Goal: Task Accomplishment & Management: Manage account settings

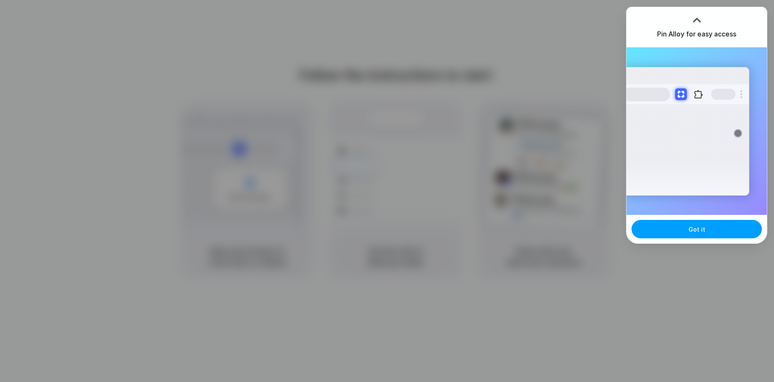
click at [703, 227] on span "Got it" at bounding box center [697, 229] width 17 height 9
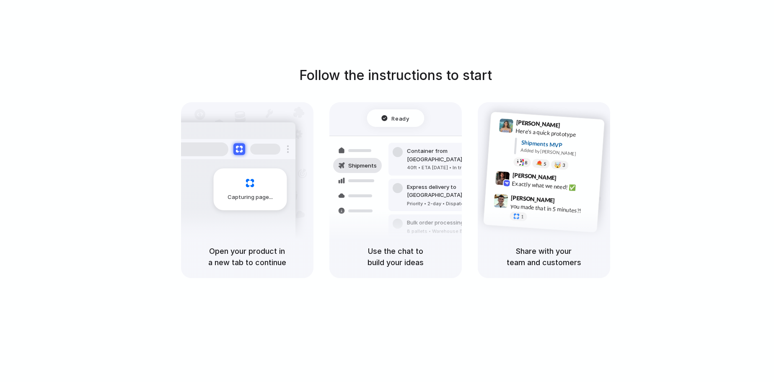
click at [685, 32] on div "Follow the instructions to start Capturing page Open your product in a new tab …" at bounding box center [395, 199] width 791 height 399
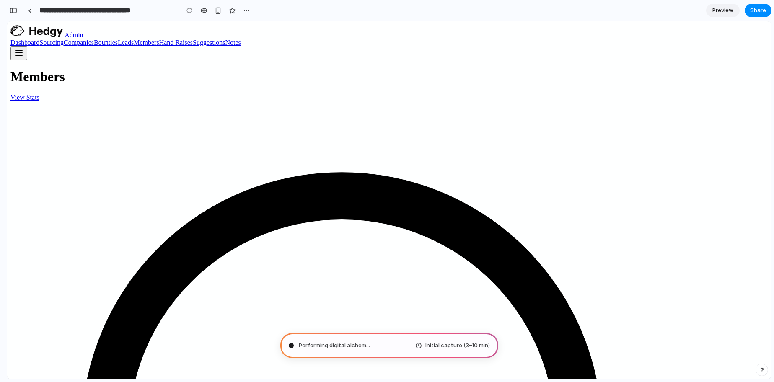
type input "**********"
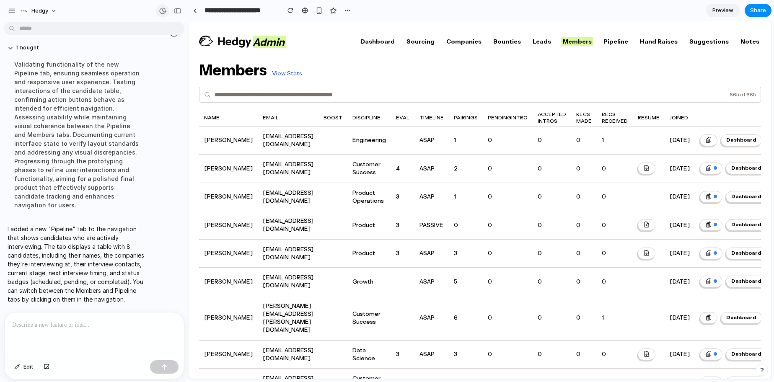
scroll to position [67, 0]
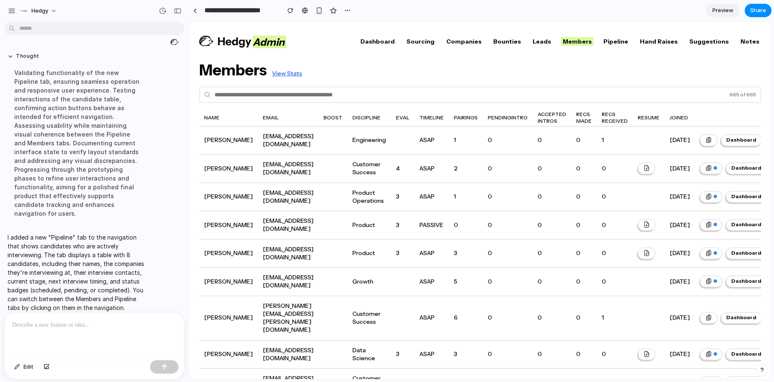
click at [625, 41] on link "Pipeline" at bounding box center [616, 41] width 28 height 8
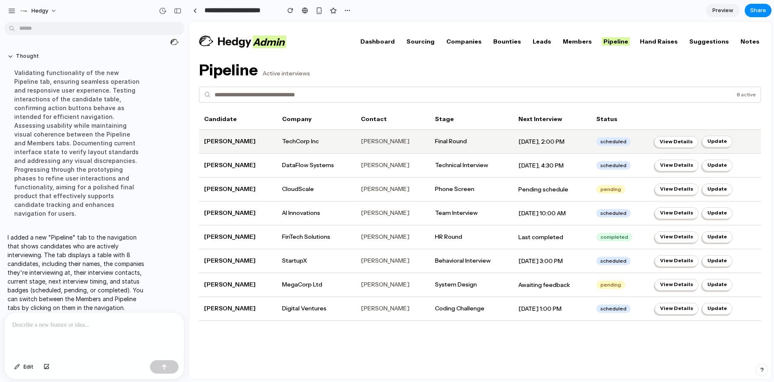
click at [678, 137] on button "View Details" at bounding box center [676, 142] width 44 height 12
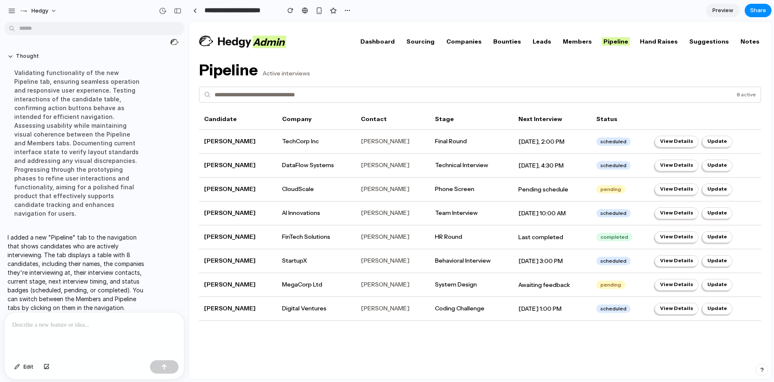
click at [104, 334] on div at bounding box center [94, 335] width 179 height 44
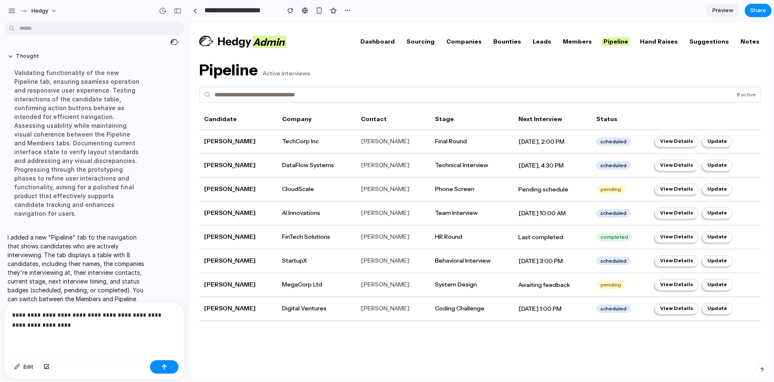
click at [134, 314] on p "**********" at bounding box center [94, 320] width 164 height 20
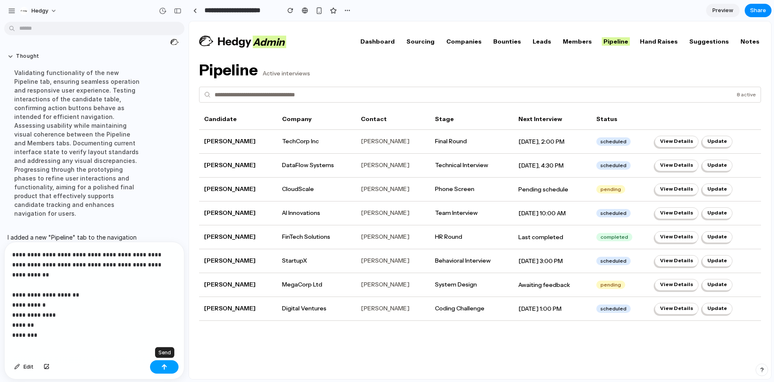
click at [161, 367] on button "button" at bounding box center [164, 367] width 29 height 13
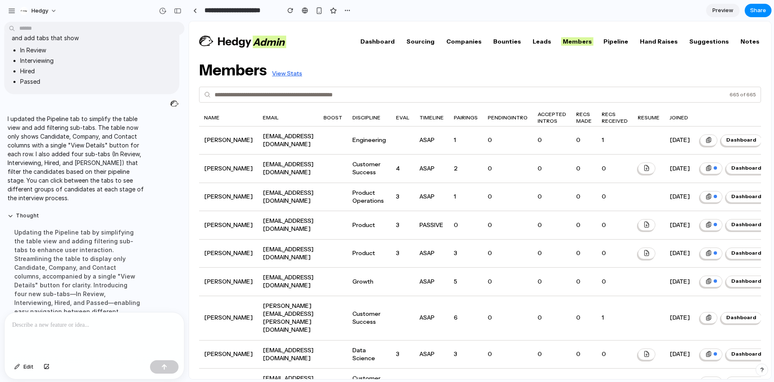
scroll to position [284, 0]
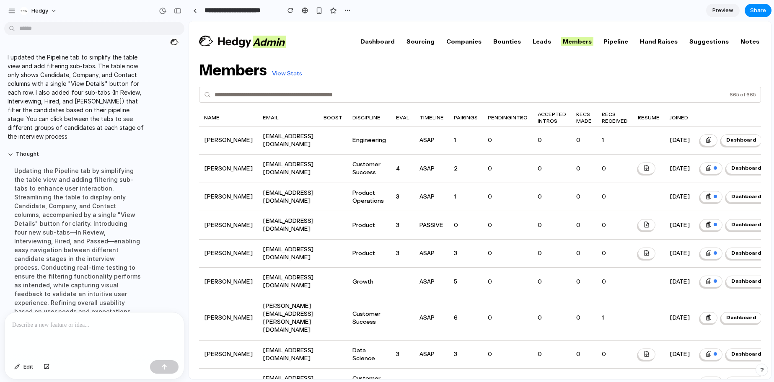
click at [623, 42] on link "Pipeline" at bounding box center [616, 41] width 28 height 8
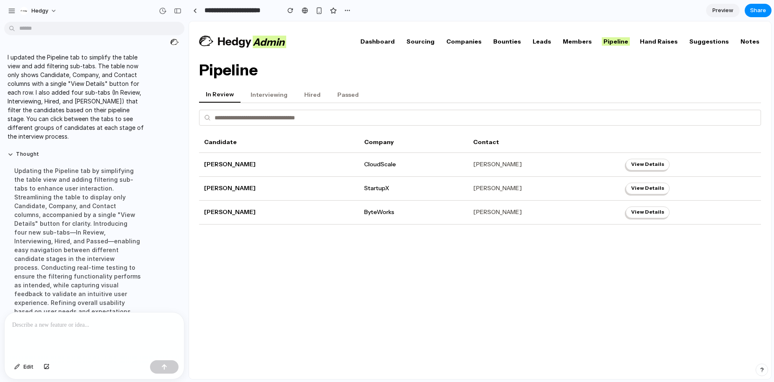
click at [270, 93] on button "Interviewing" at bounding box center [269, 95] width 50 height 16
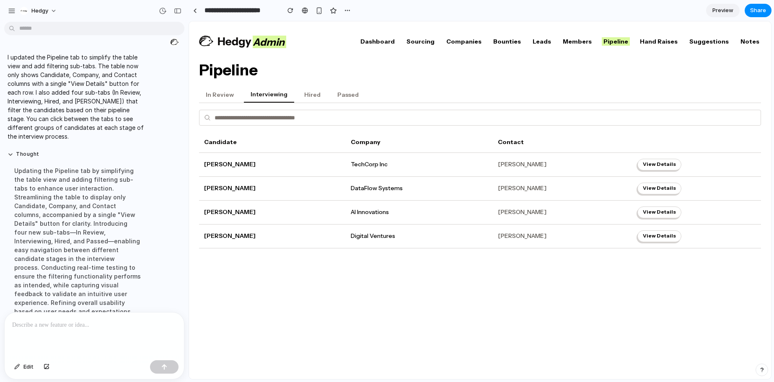
click at [310, 96] on button "Hired" at bounding box center [313, 95] width 30 height 16
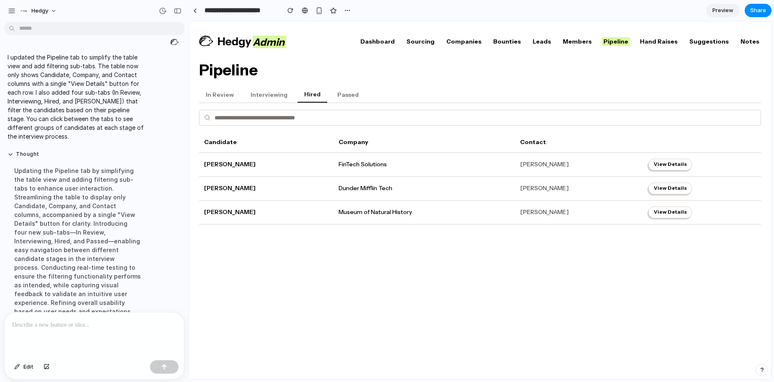
click at [342, 95] on button "Passed" at bounding box center [348, 95] width 35 height 16
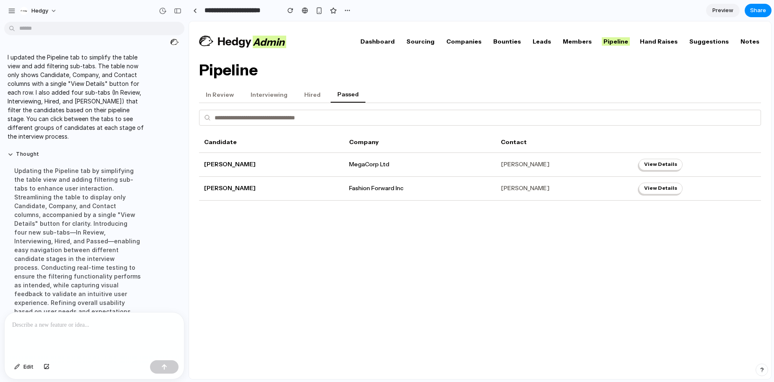
click at [305, 96] on button "Hired" at bounding box center [313, 95] width 30 height 16
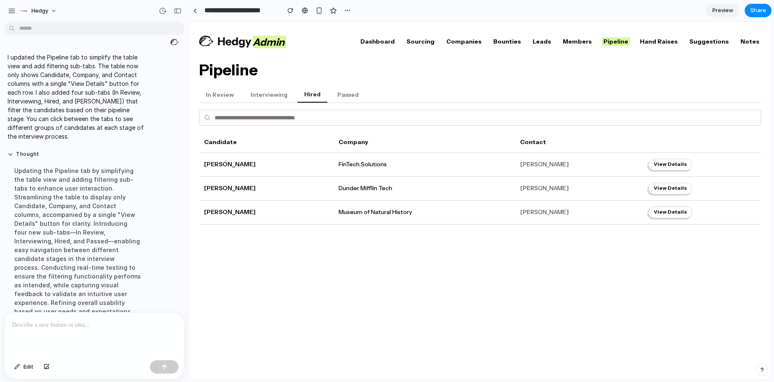
click at [271, 96] on button "Interviewing" at bounding box center [269, 95] width 50 height 16
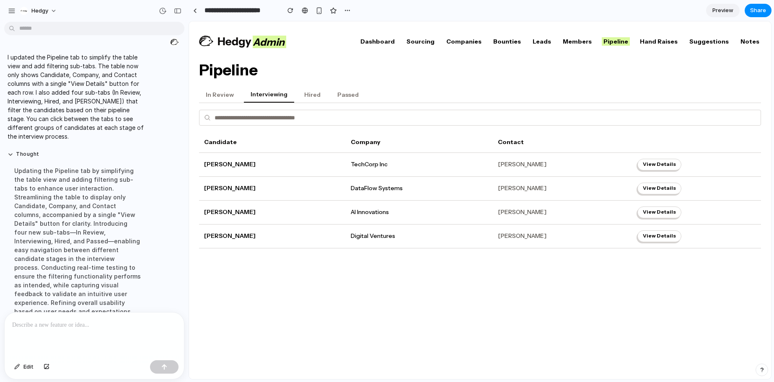
click at [218, 93] on button "In Review" at bounding box center [220, 95] width 42 height 16
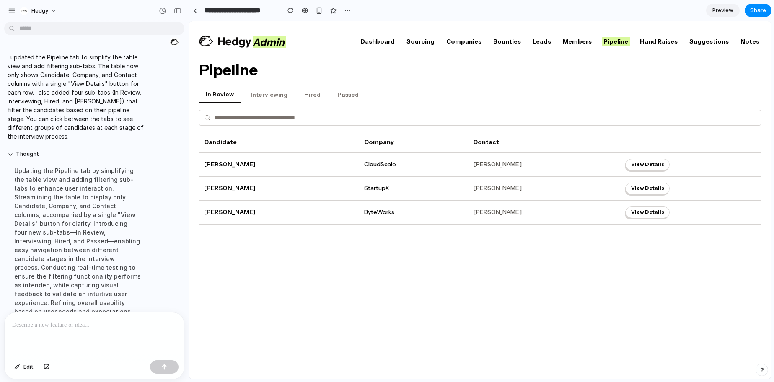
click at [397, 44] on link "Dashboard" at bounding box center [378, 41] width 38 height 8
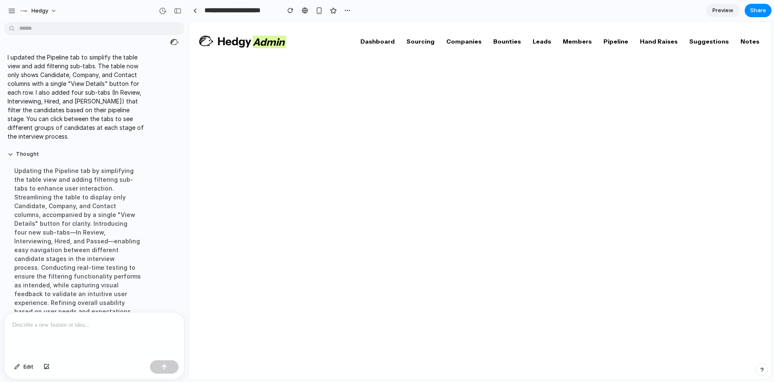
click at [397, 39] on link "Dashboard" at bounding box center [378, 41] width 38 height 8
click at [621, 41] on link "Pipeline" at bounding box center [616, 41] width 28 height 8
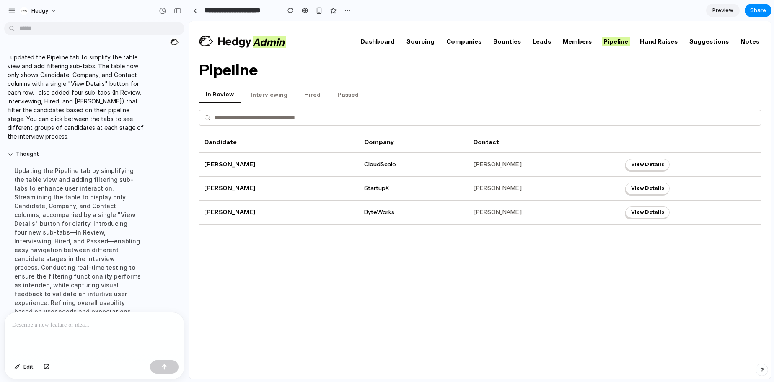
click at [101, 327] on p at bounding box center [94, 325] width 164 height 10
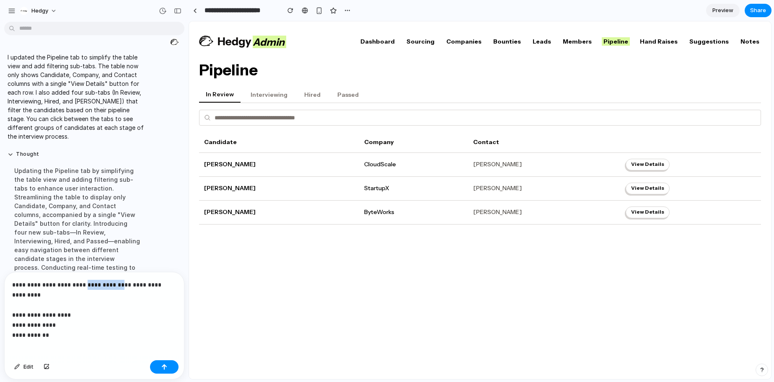
drag, startPoint x: 113, startPoint y: 285, endPoint x: 80, endPoint y: 285, distance: 32.3
click at [80, 285] on p "**********" at bounding box center [94, 305] width 164 height 50
click at [63, 322] on p "**********" at bounding box center [94, 305] width 164 height 50
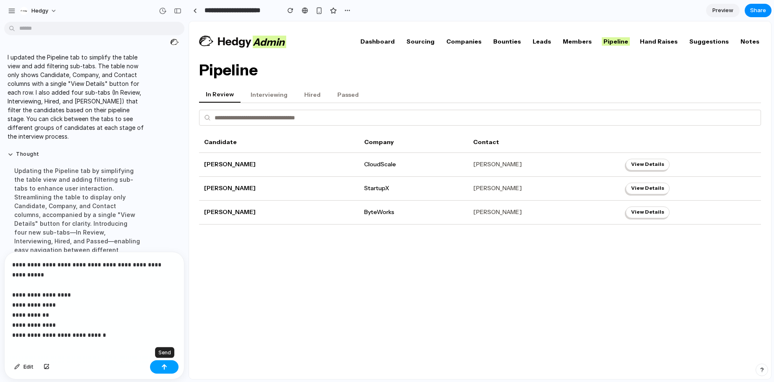
click at [171, 369] on button "button" at bounding box center [164, 367] width 29 height 13
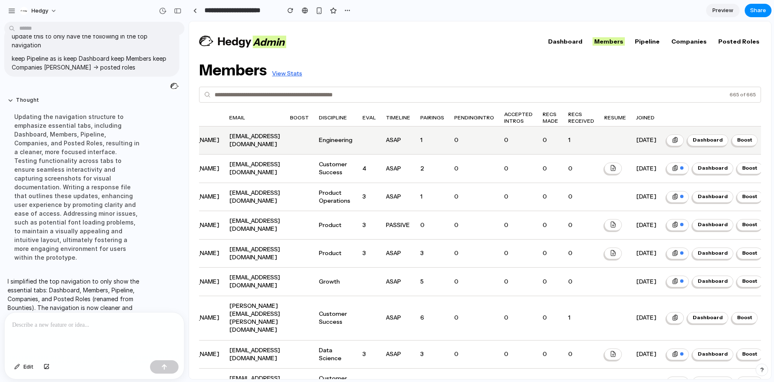
scroll to position [0, 58]
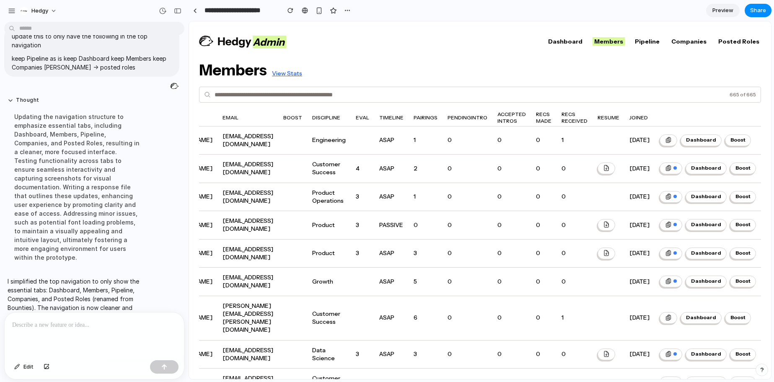
click at [584, 42] on link "Dashboard" at bounding box center [566, 41] width 38 height 8
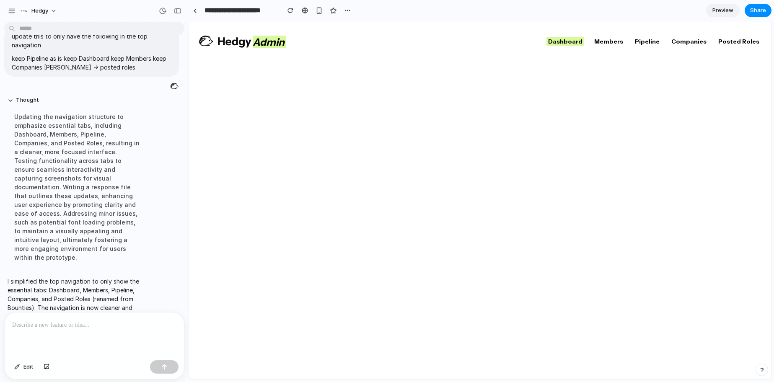
click at [85, 329] on p at bounding box center [94, 325] width 164 height 10
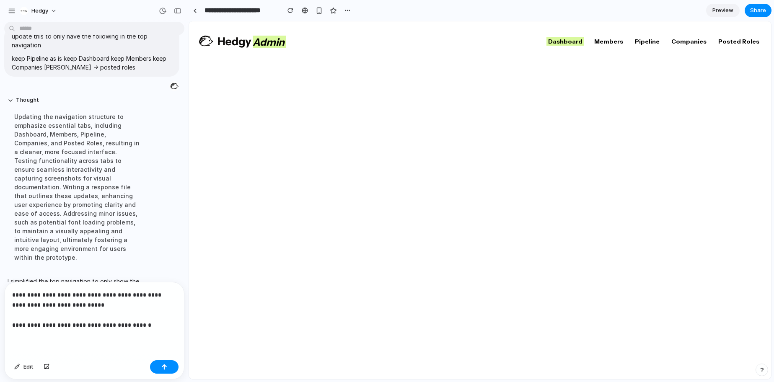
scroll to position [508, 0]
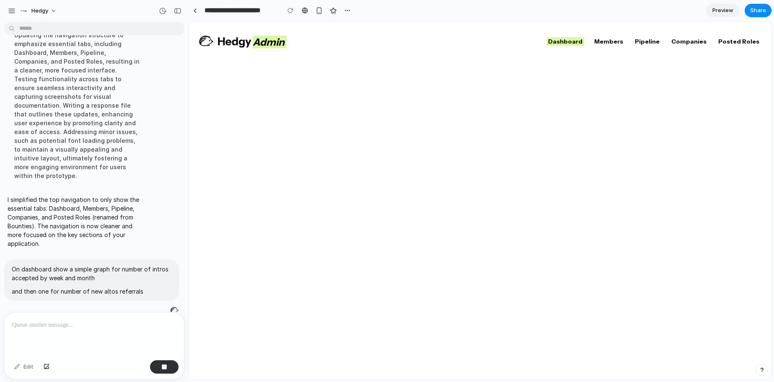
click at [696, 41] on link "Companies" at bounding box center [689, 41] width 39 height 8
click at [734, 42] on link "Posted Roles" at bounding box center [739, 41] width 44 height 8
click at [659, 43] on link "Pipeline" at bounding box center [647, 41] width 28 height 8
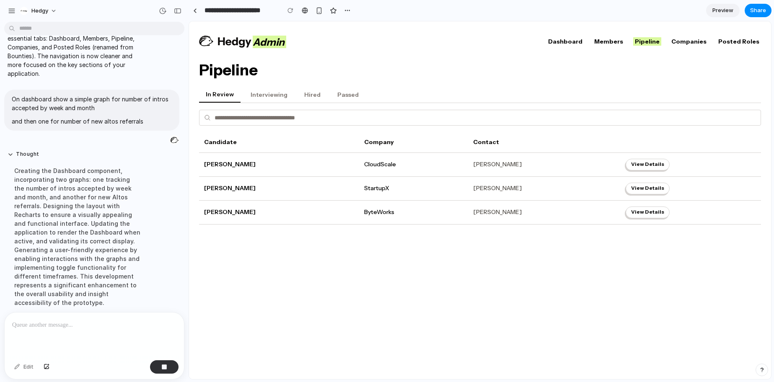
scroll to position [526, 0]
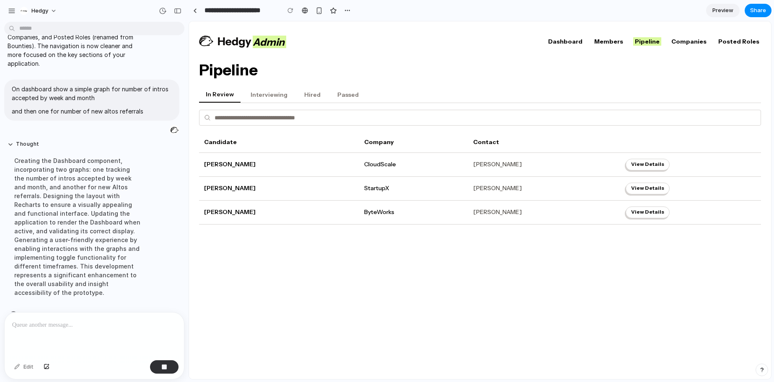
click at [578, 42] on link "Dashboard" at bounding box center [566, 41] width 38 height 8
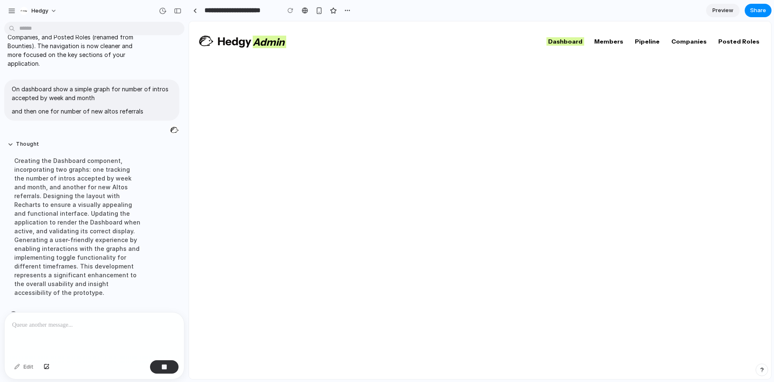
click at [620, 44] on link "Members" at bounding box center [609, 41] width 32 height 8
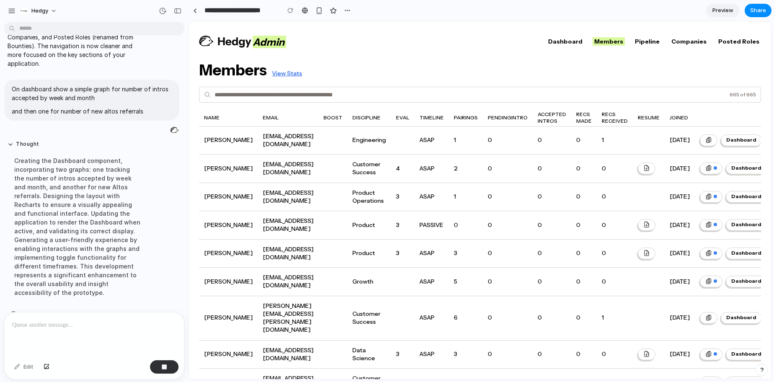
click at [658, 43] on link "Pipeline" at bounding box center [647, 41] width 28 height 8
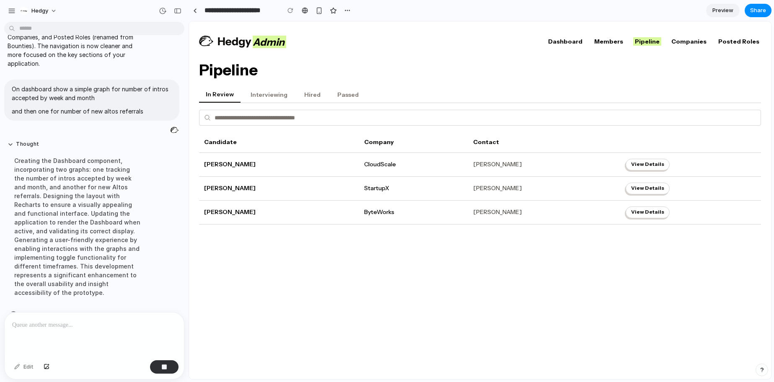
click at [258, 92] on button "Interviewing" at bounding box center [269, 95] width 50 height 16
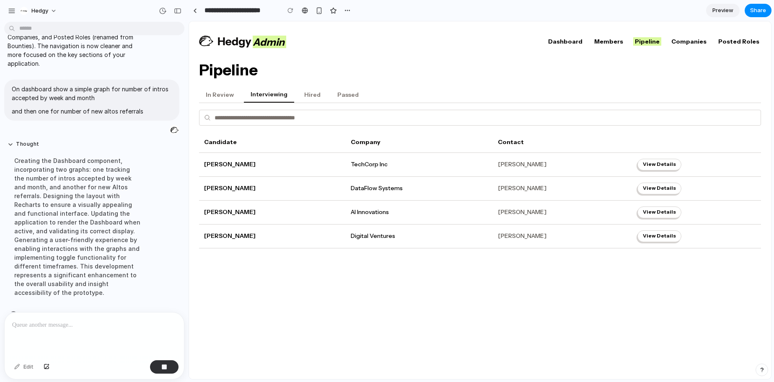
click at [309, 95] on button "Hired" at bounding box center [313, 95] width 30 height 16
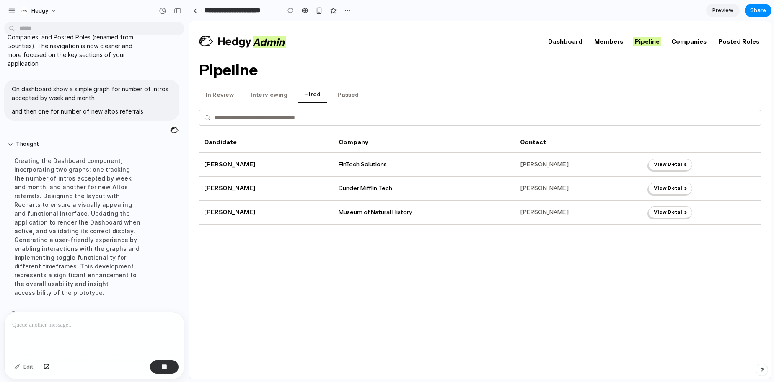
click at [336, 95] on button "Passed" at bounding box center [348, 95] width 35 height 16
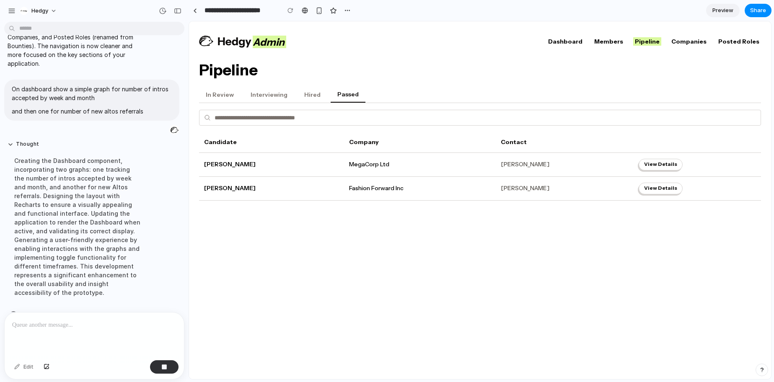
click at [227, 98] on button "In Review" at bounding box center [220, 95] width 42 height 16
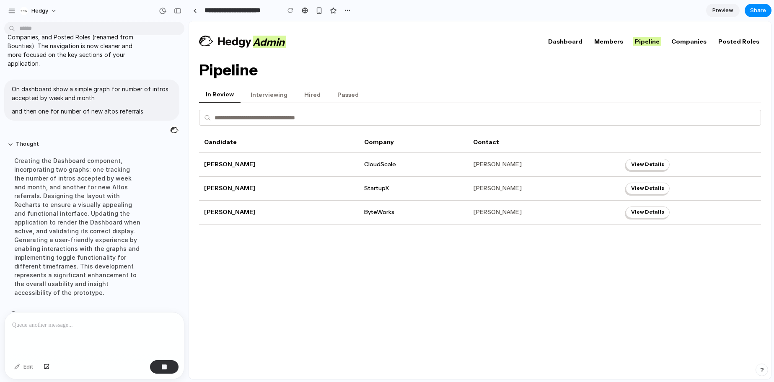
click at [699, 44] on link "Companies" at bounding box center [689, 41] width 39 height 8
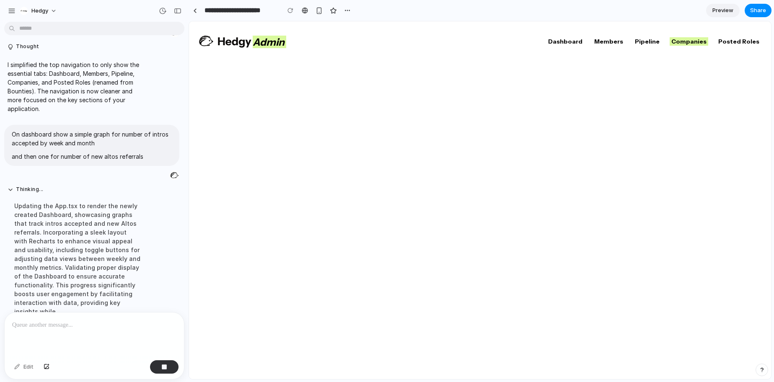
scroll to position [517, 0]
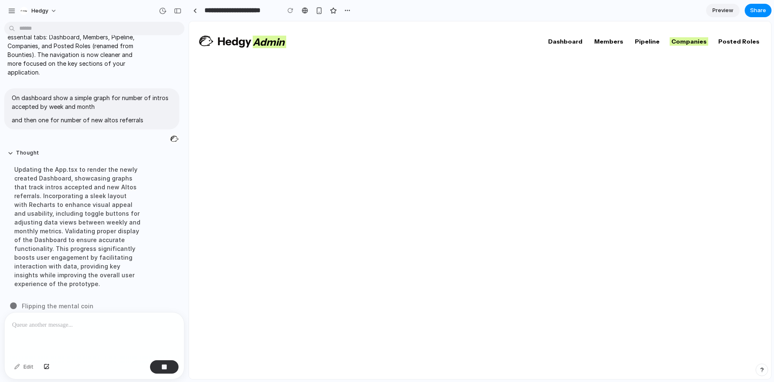
click at [734, 39] on link "Posted Roles" at bounding box center [739, 41] width 44 height 8
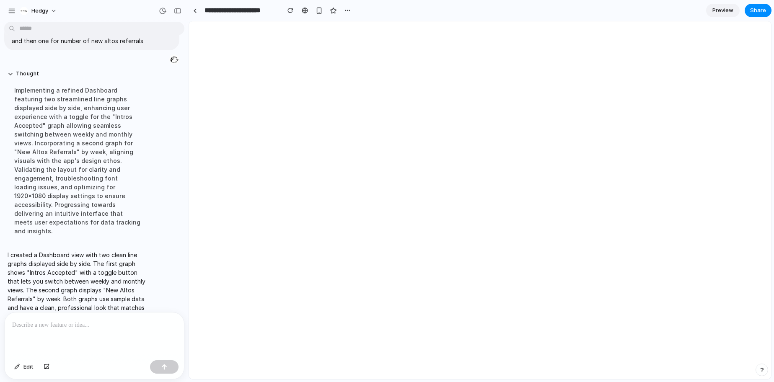
scroll to position [0, 0]
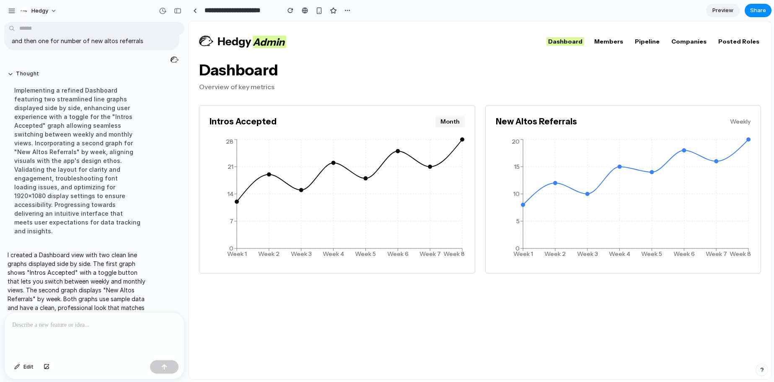
click at [103, 327] on p at bounding box center [94, 325] width 164 height 10
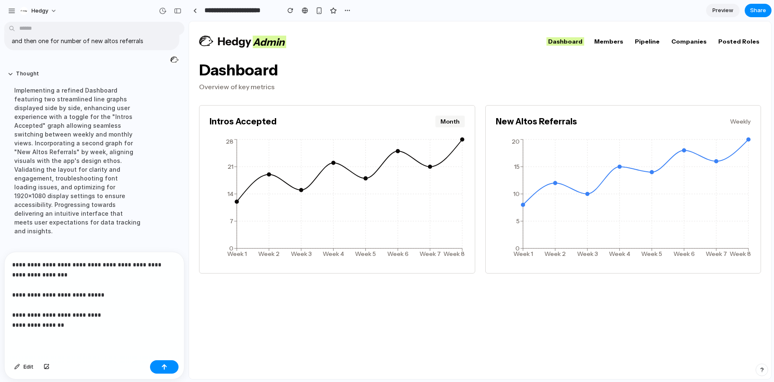
scroll to position [691, 0]
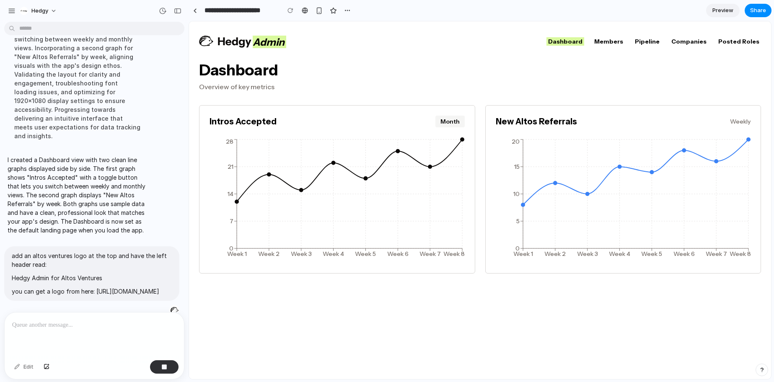
click at [625, 40] on link "Members" at bounding box center [609, 41] width 32 height 8
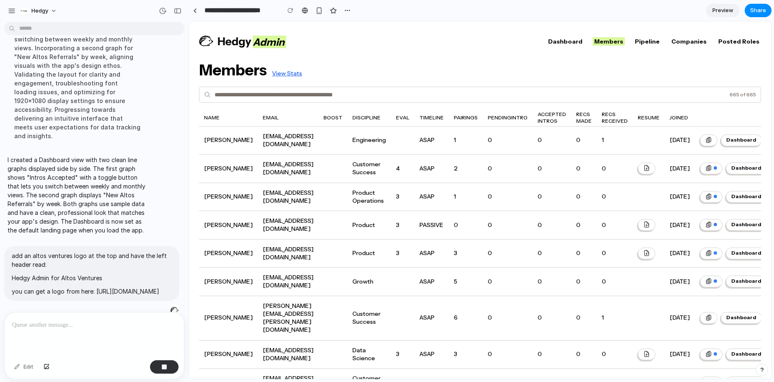
click at [653, 42] on link "Pipeline" at bounding box center [647, 41] width 28 height 8
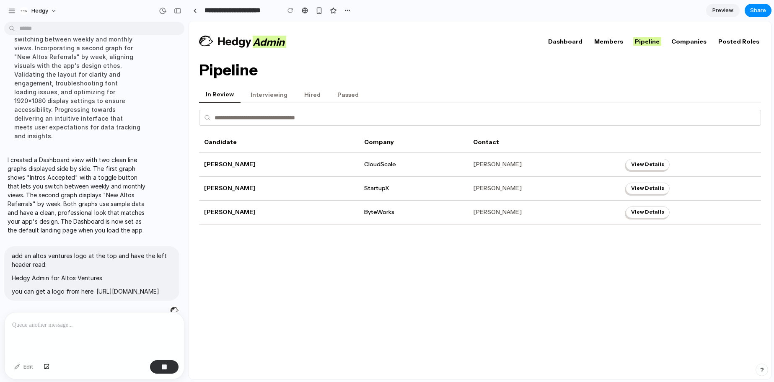
click at [695, 44] on link "Companies" at bounding box center [689, 41] width 39 height 8
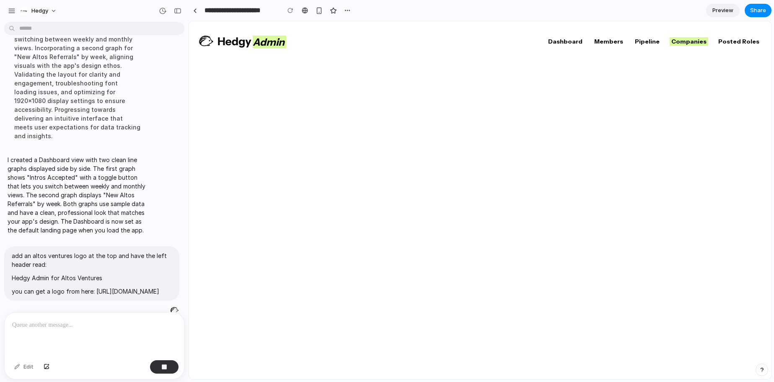
click at [732, 44] on link "Posted Roles" at bounding box center [739, 41] width 44 height 8
click at [704, 42] on link "Companies" at bounding box center [689, 41] width 39 height 8
click at [584, 43] on link "Dashboard" at bounding box center [566, 41] width 38 height 8
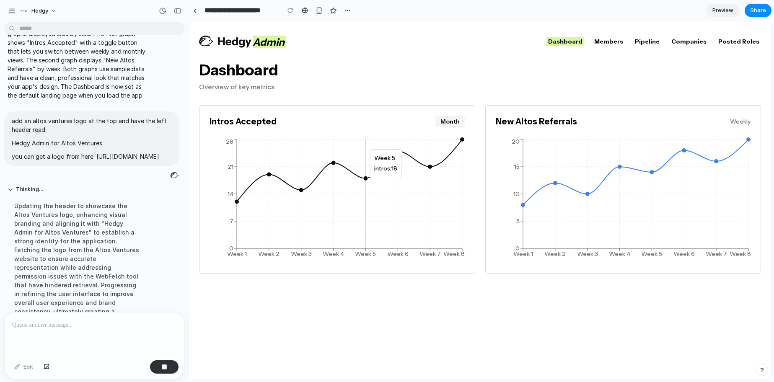
scroll to position [691, 0]
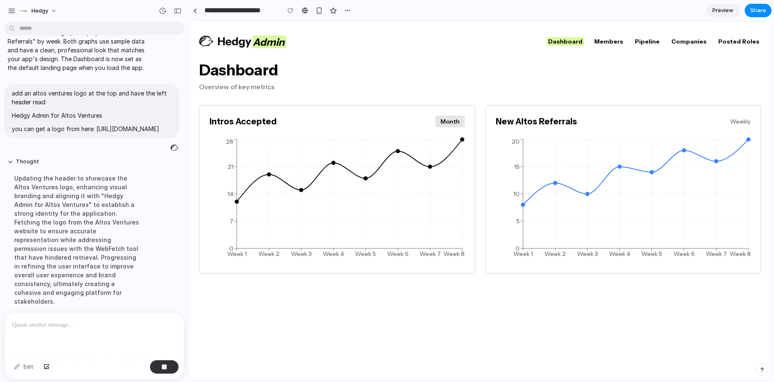
click at [453, 123] on button "Month" at bounding box center [450, 122] width 29 height 12
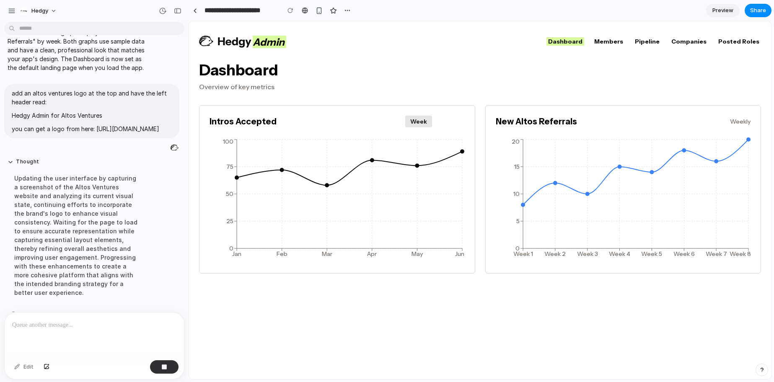
click at [419, 125] on button "Week" at bounding box center [418, 122] width 27 height 12
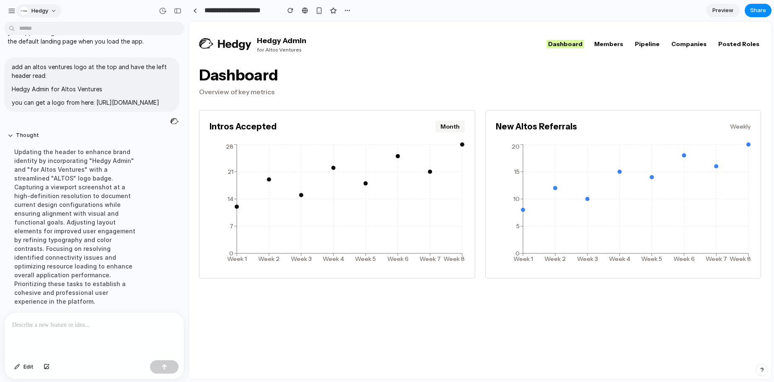
scroll to position [770, 0]
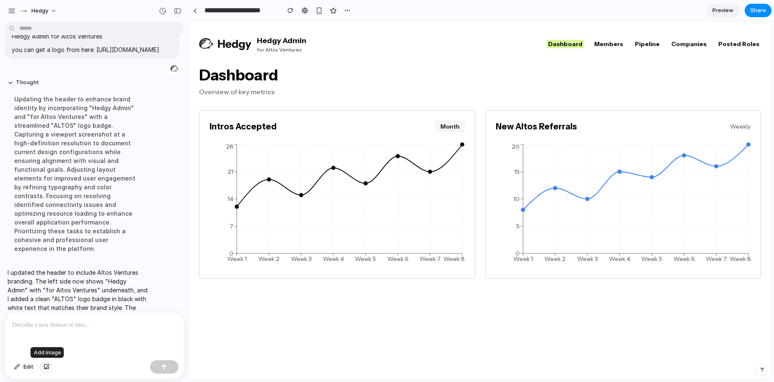
click at [48, 367] on div "button" at bounding box center [47, 367] width 6 height 5
click at [47, 373] on button "button" at bounding box center [46, 367] width 14 height 13
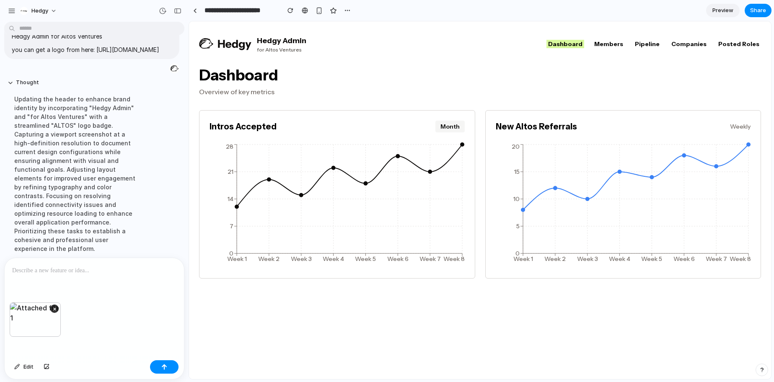
drag, startPoint x: 54, startPoint y: 274, endPoint x: 57, endPoint y: 278, distance: 4.5
click at [54, 274] on p at bounding box center [94, 271] width 164 height 10
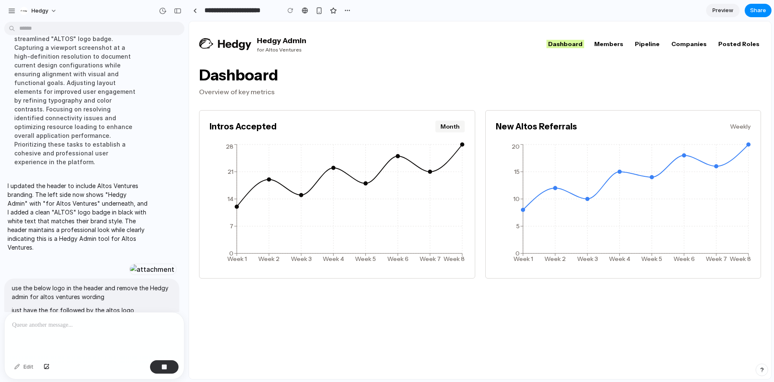
scroll to position [942, 0]
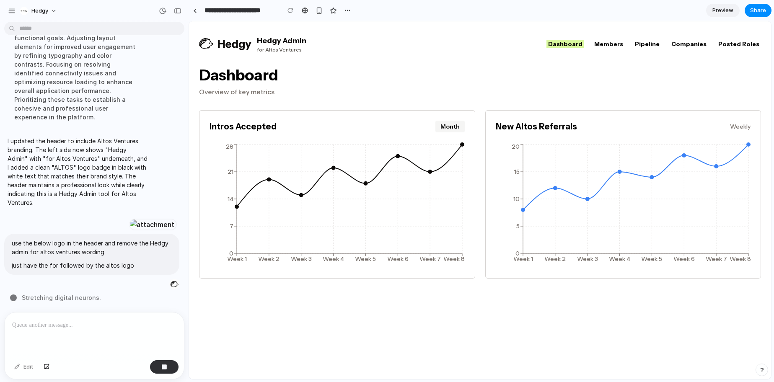
click at [623, 45] on link "Members" at bounding box center [609, 44] width 32 height 8
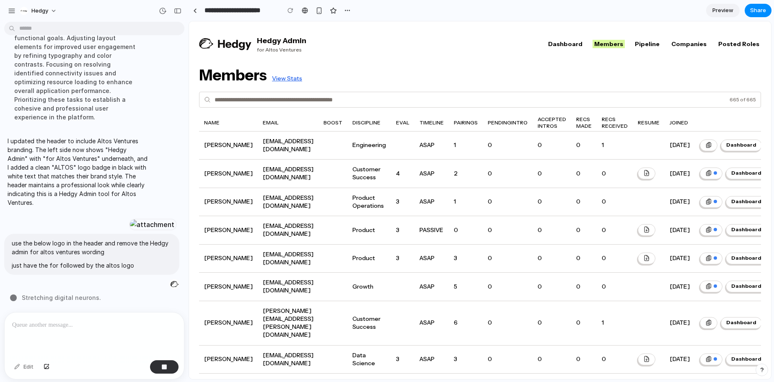
click at [661, 46] on link "Pipeline" at bounding box center [647, 44] width 28 height 8
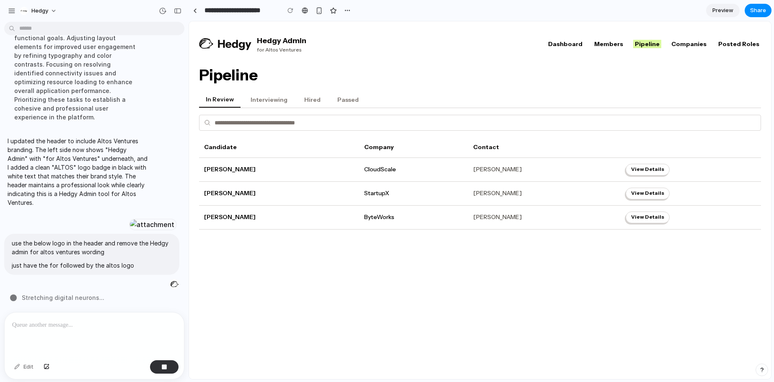
click at [690, 46] on link "Companies" at bounding box center [689, 44] width 39 height 8
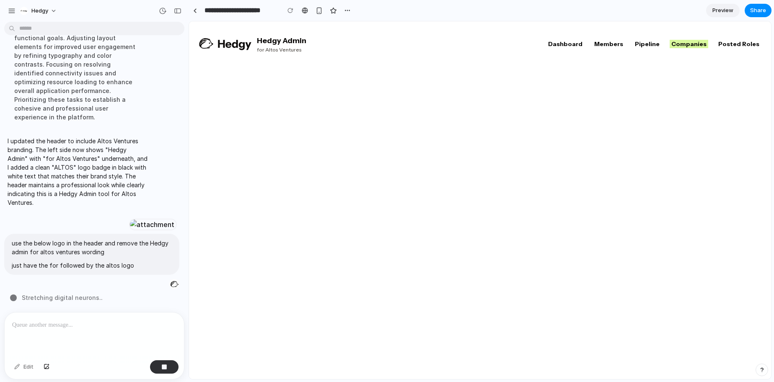
click at [738, 46] on link "Posted Roles" at bounding box center [739, 44] width 44 height 8
click at [659, 47] on link "Pipeline" at bounding box center [647, 44] width 28 height 8
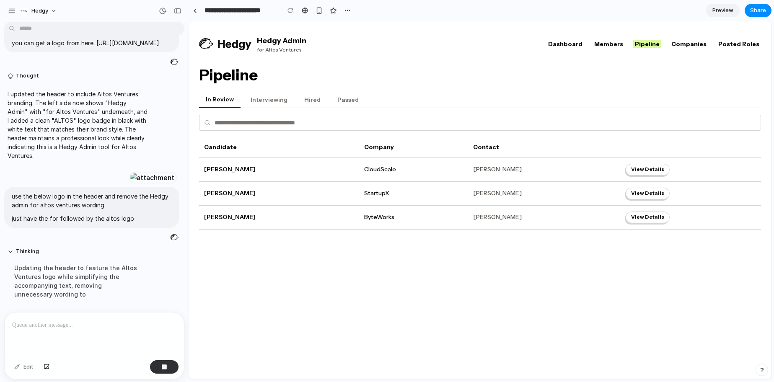
click at [690, 46] on link "Companies" at bounding box center [689, 44] width 39 height 8
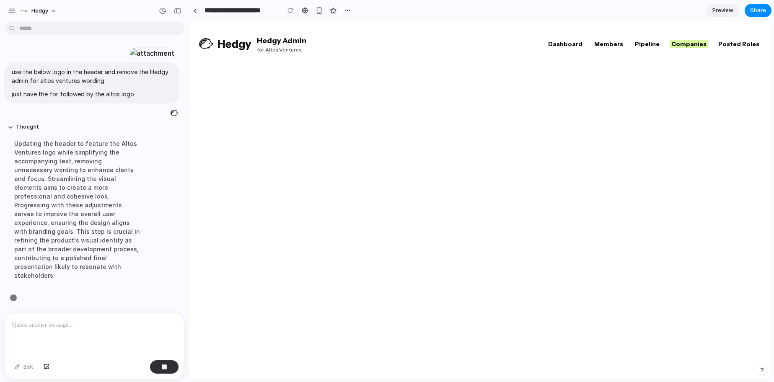
scroll to position [951, 0]
drag, startPoint x: 617, startPoint y: 44, endPoint x: 615, endPoint y: 49, distance: 5.3
click at [617, 44] on link "Members" at bounding box center [609, 44] width 32 height 8
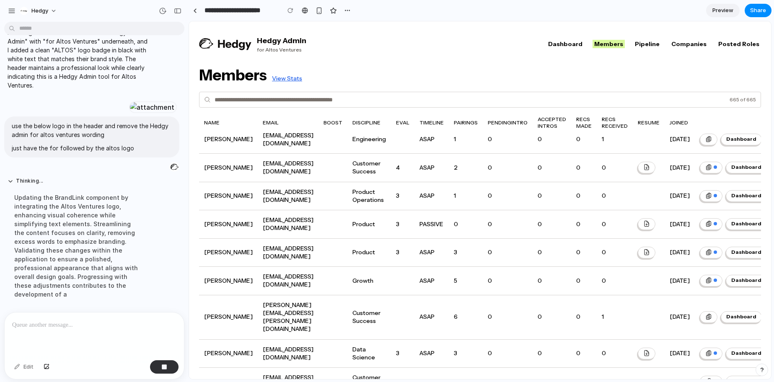
scroll to position [942, 0]
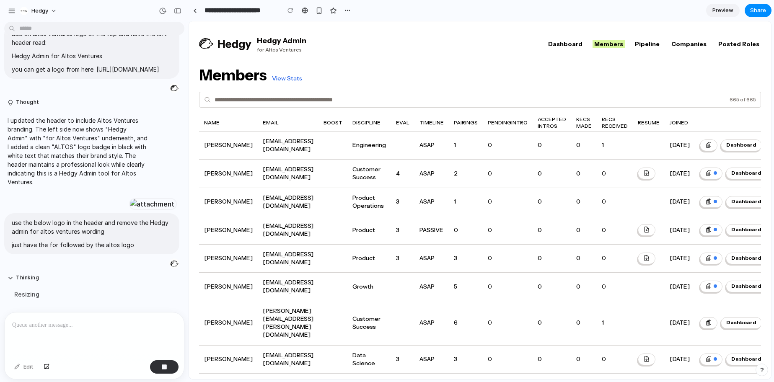
click at [119, 332] on div at bounding box center [94, 335] width 179 height 44
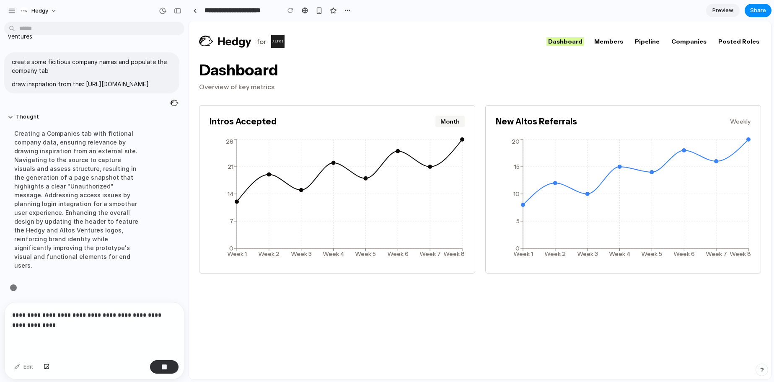
scroll to position [1104, 0]
click at [700, 44] on link "Companies" at bounding box center [689, 41] width 39 height 8
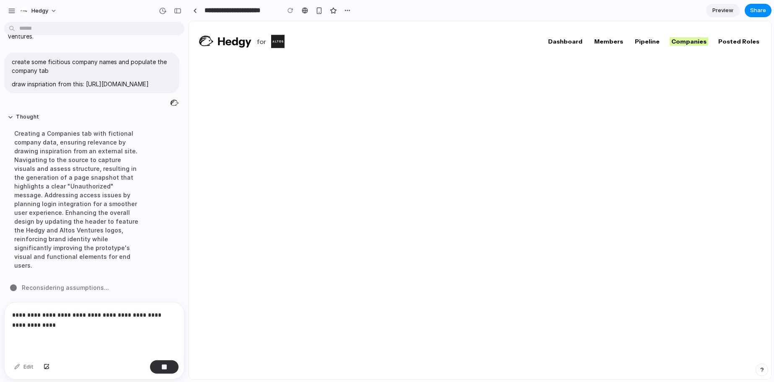
click at [240, 11] on input "**********" at bounding box center [240, 10] width 75 height 15
click at [205, 10] on input "**********" at bounding box center [240, 10] width 75 height 15
drag, startPoint x: 252, startPoint y: 11, endPoint x: 207, endPoint y: 11, distance: 44.9
click at [203, 11] on input "**********" at bounding box center [240, 10] width 75 height 15
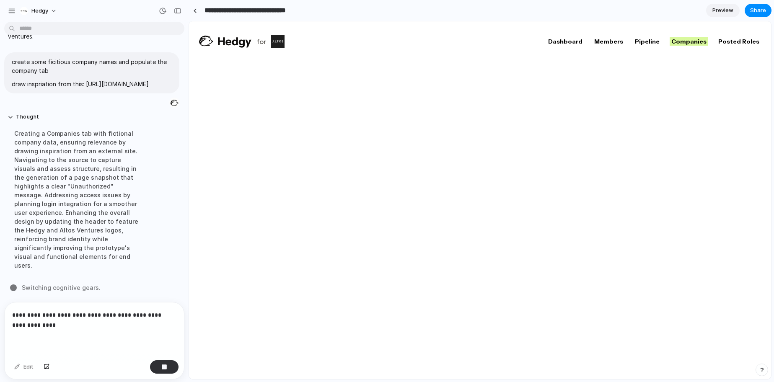
type input "**********"
click at [282, 26] on header "for Dashboard Members Pipeline Companies Posted Roles" at bounding box center [480, 41] width 582 height 40
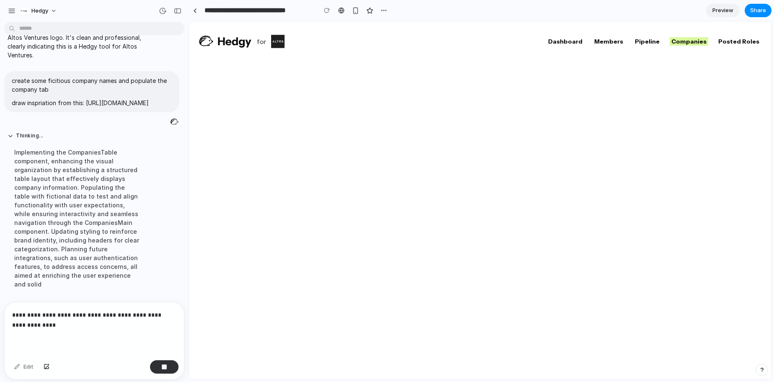
scroll to position [1121, 0]
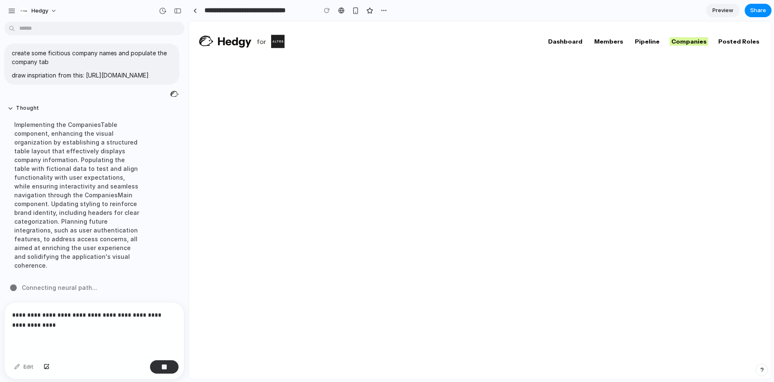
click at [740, 38] on link "Posted Roles" at bounding box center [739, 41] width 44 height 8
click at [651, 40] on link "Pipeline" at bounding box center [647, 41] width 28 height 8
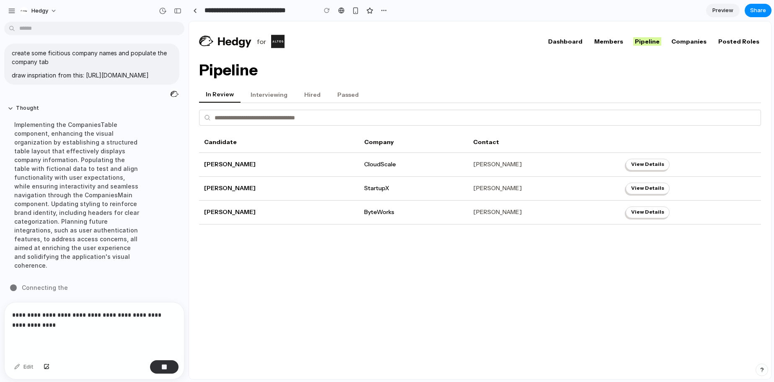
click at [622, 41] on link "Members" at bounding box center [609, 41] width 32 height 8
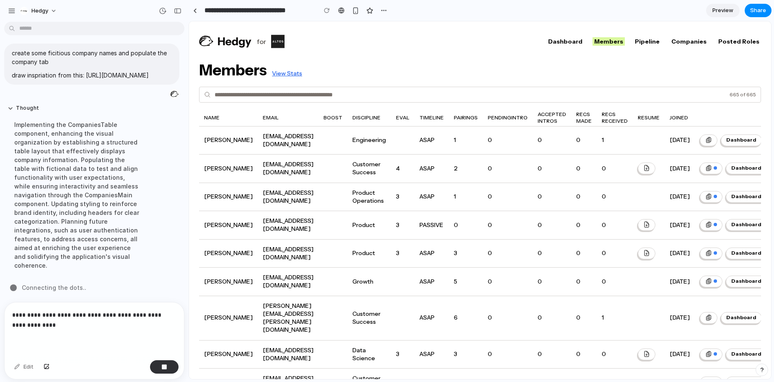
click at [86, 324] on p "**********" at bounding box center [94, 320] width 164 height 20
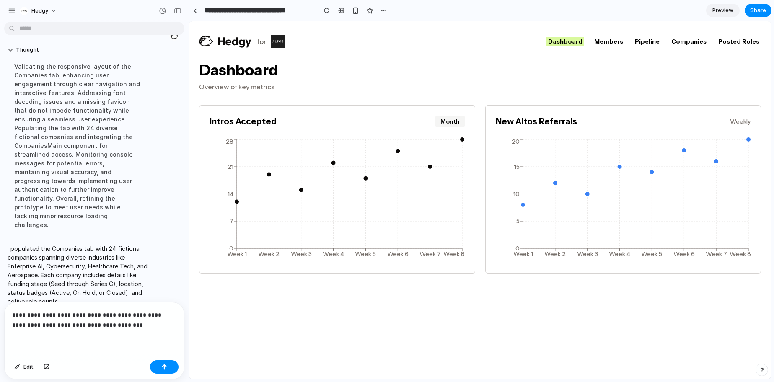
scroll to position [1174, 0]
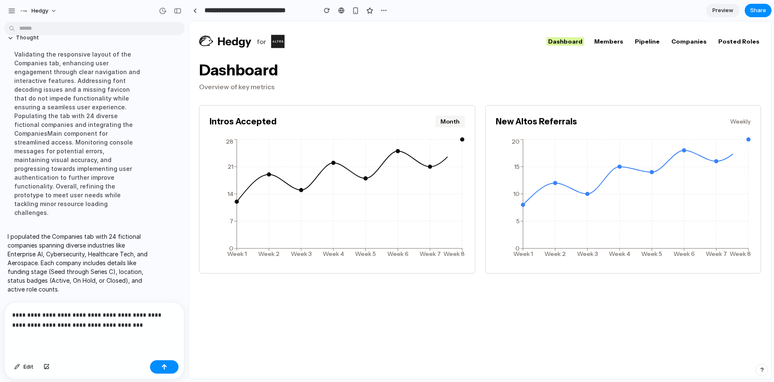
click at [623, 39] on link "Members" at bounding box center [609, 41] width 32 height 8
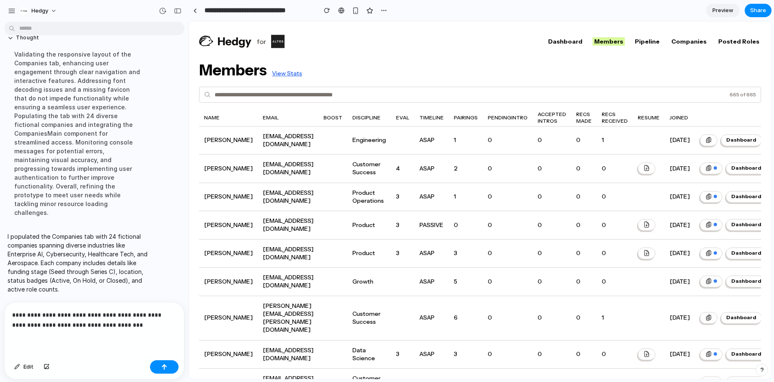
click at [646, 38] on link "Pipeline" at bounding box center [647, 41] width 28 height 8
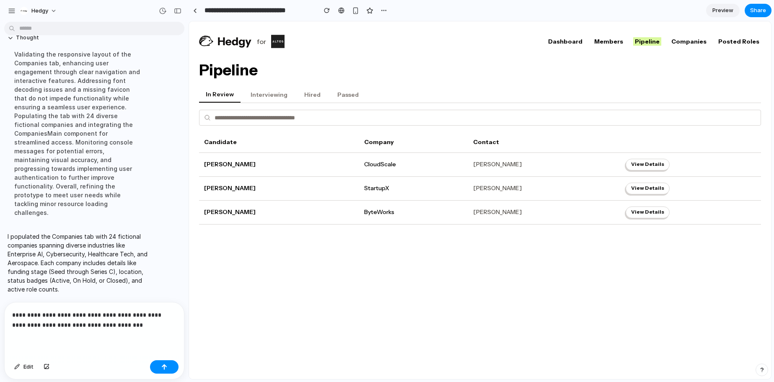
click at [705, 41] on link "Companies" at bounding box center [689, 41] width 39 height 8
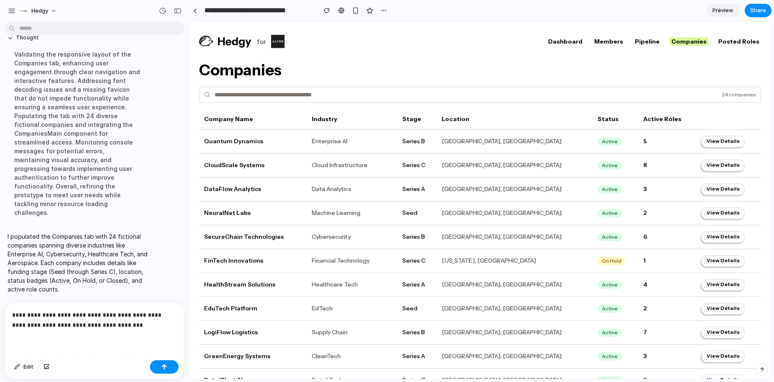
click at [730, 40] on link "Posted Roles" at bounding box center [739, 41] width 44 height 8
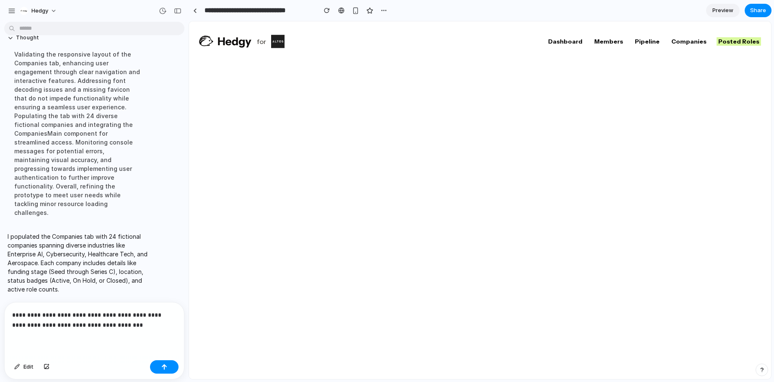
click at [151, 328] on p "**********" at bounding box center [94, 320] width 164 height 20
click at [174, 366] on button "button" at bounding box center [164, 367] width 29 height 13
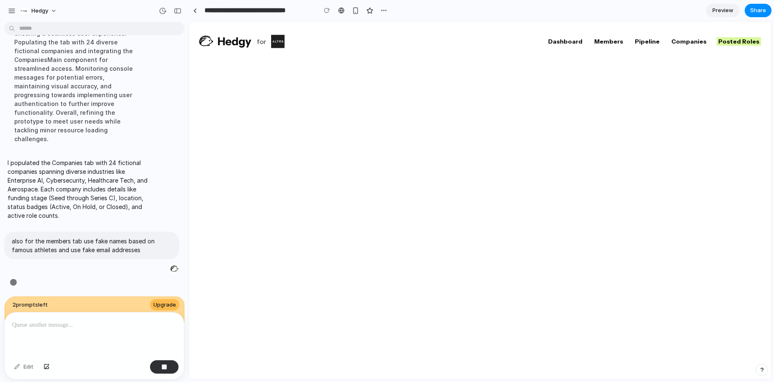
scroll to position [1248, 0]
click at [168, 306] on span "Upgrade" at bounding box center [164, 305] width 23 height 8
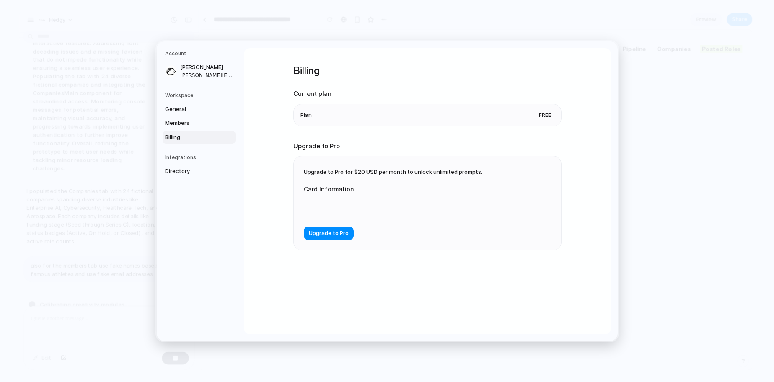
scroll to position [1232, 0]
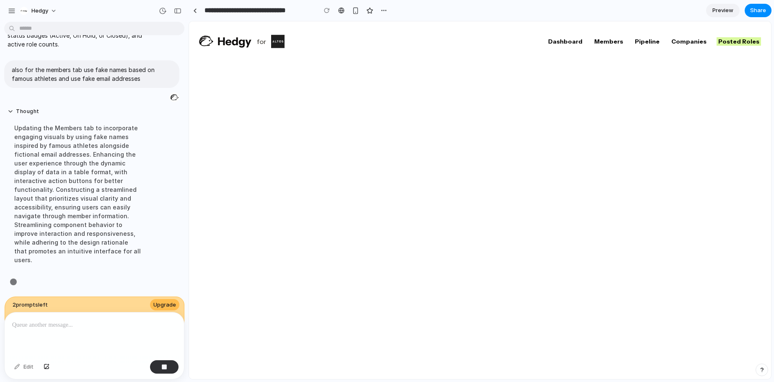
scroll to position [1257, 0]
click at [113, 344] on div at bounding box center [94, 335] width 179 height 44
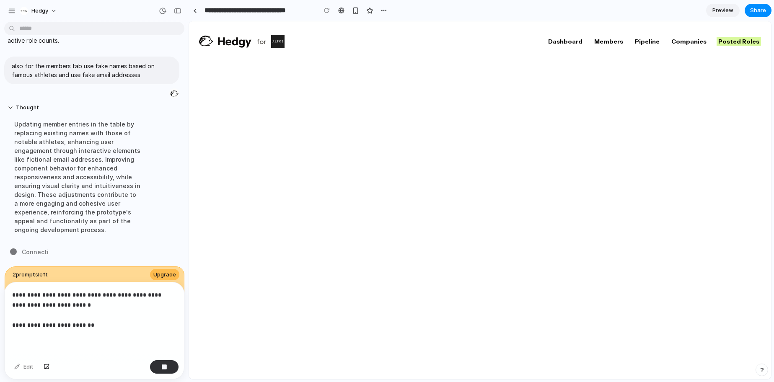
scroll to position [1269, 0]
click at [621, 40] on link "Members" at bounding box center [609, 41] width 32 height 8
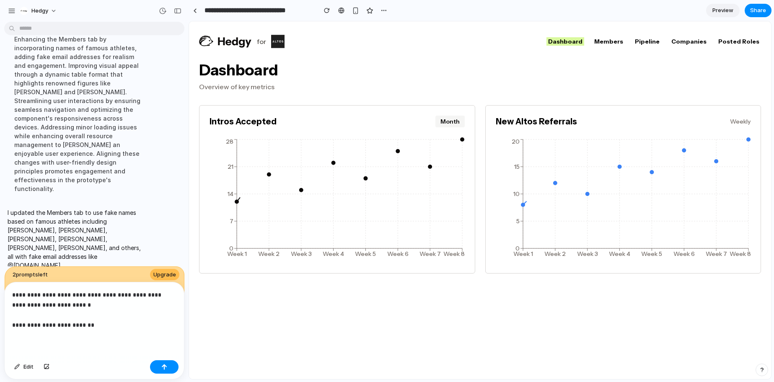
scroll to position [1331, 0]
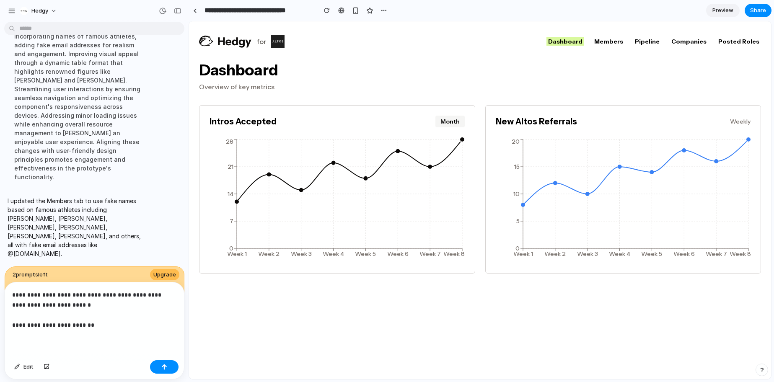
click at [625, 39] on link "Members" at bounding box center [609, 41] width 32 height 8
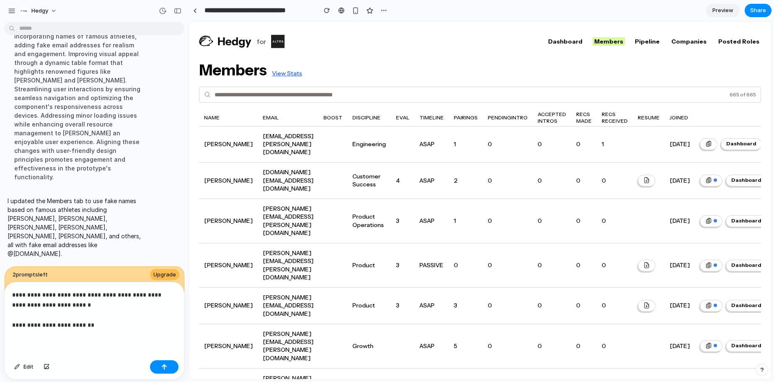
click at [657, 42] on link "Pipeline" at bounding box center [647, 41] width 28 height 8
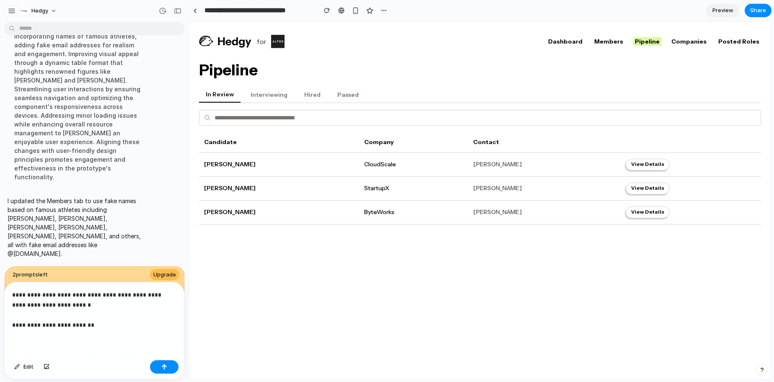
click at [690, 43] on link "Companies" at bounding box center [689, 41] width 39 height 8
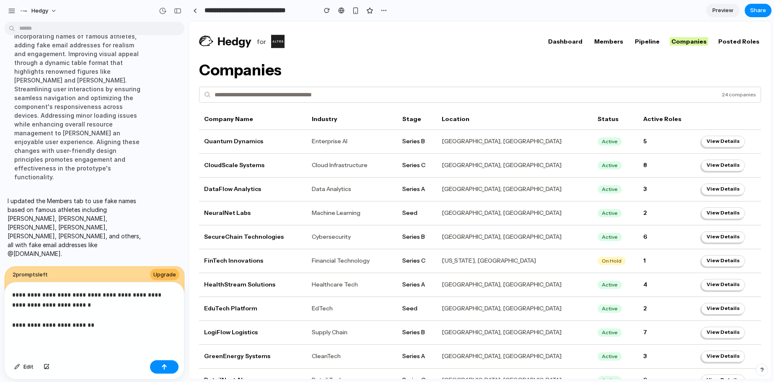
click at [721, 42] on link "Posted Roles" at bounding box center [739, 41] width 44 height 8
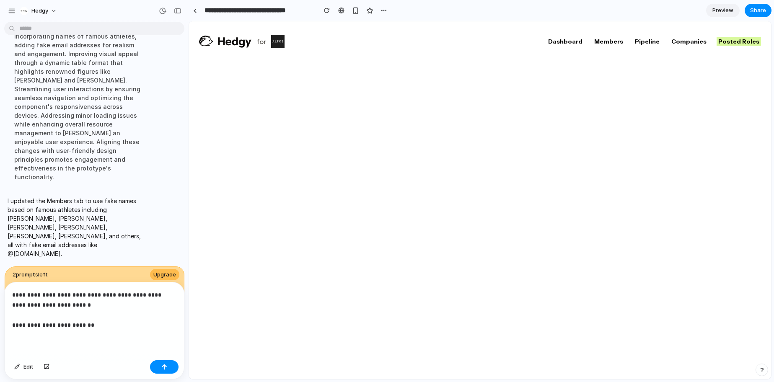
drag, startPoint x: 152, startPoint y: 328, endPoint x: 160, endPoint y: 347, distance: 20.1
click at [152, 328] on p "**********" at bounding box center [94, 310] width 164 height 40
click at [169, 368] on button "button" at bounding box center [164, 367] width 29 height 13
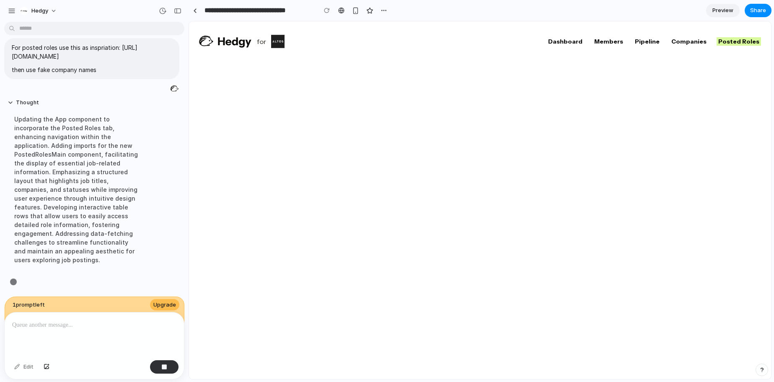
scroll to position [1400, 0]
click at [584, 41] on link "Dashboard" at bounding box center [566, 41] width 38 height 8
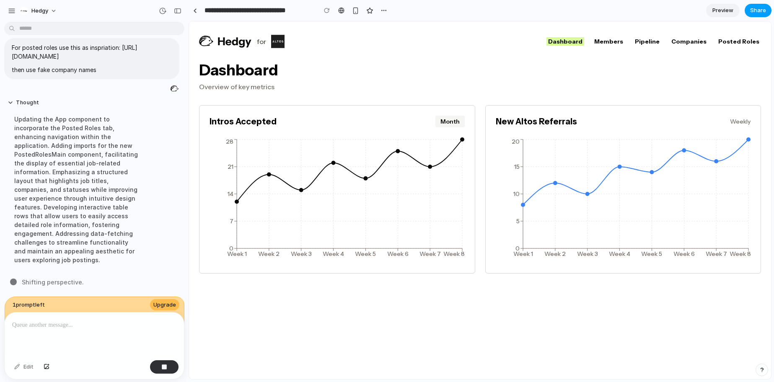
click at [760, 13] on span "Share" at bounding box center [758, 10] width 16 height 8
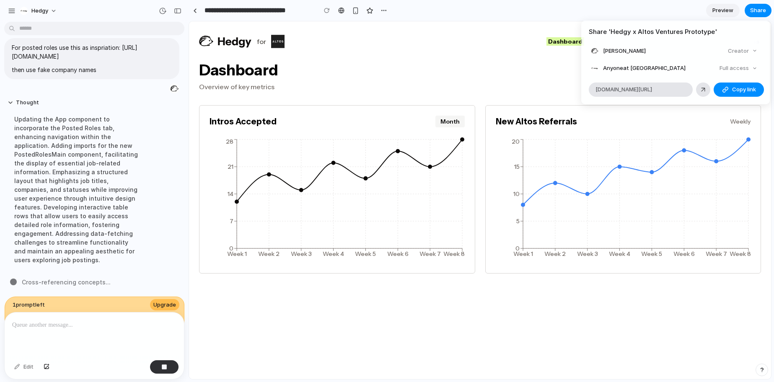
click at [742, 68] on div "Full access" at bounding box center [738, 68] width 44 height 12
click at [756, 68] on div "Full access" at bounding box center [738, 68] width 44 height 12
click at [609, 49] on span "[PERSON_NAME]" at bounding box center [624, 51] width 43 height 8
click at [731, 70] on div "Full access" at bounding box center [738, 68] width 44 height 12
click at [756, 67] on div "Full access" at bounding box center [738, 68] width 44 height 12
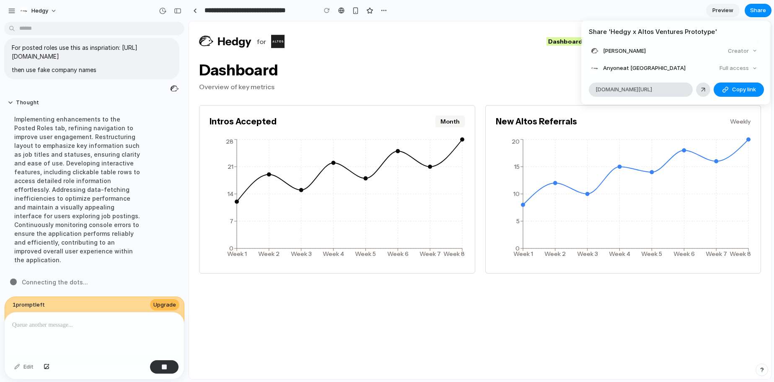
drag, startPoint x: 754, startPoint y: 68, endPoint x: 726, endPoint y: 68, distance: 27.7
click at [754, 68] on div "Full access" at bounding box center [738, 68] width 44 height 12
drag, startPoint x: 641, startPoint y: 70, endPoint x: 626, endPoint y: 69, distance: 14.7
click at [640, 70] on span "Anyone at [GEOGRAPHIC_DATA]" at bounding box center [644, 68] width 83 height 8
click at [611, 69] on span "Anyone at [GEOGRAPHIC_DATA]" at bounding box center [644, 68] width 83 height 8
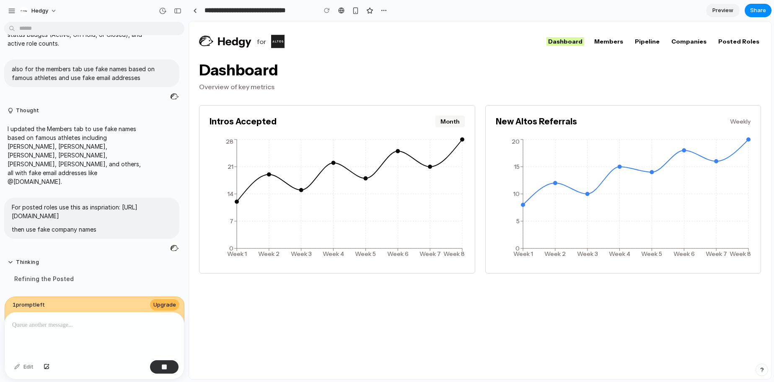
click at [488, 48] on div "Share ' Hedgy x Altos Ventures Prototype ' [PERSON_NAME] Creator Anyone at Hedg…" at bounding box center [387, 191] width 774 height 382
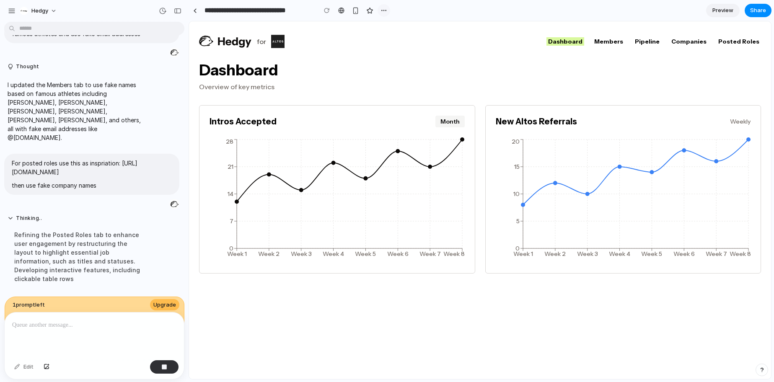
click at [384, 11] on div "button" at bounding box center [384, 10] width 7 height 7
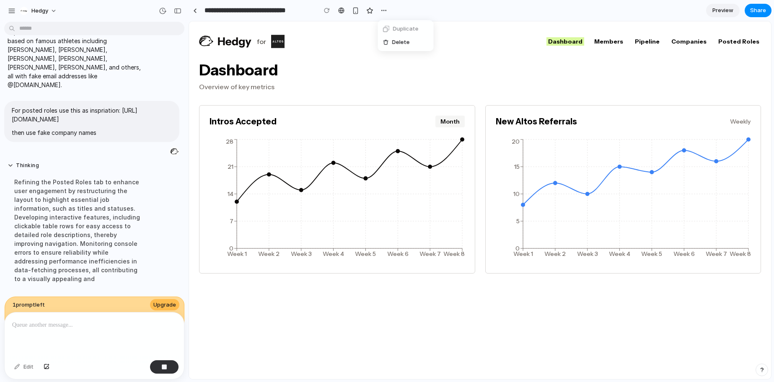
click at [416, 11] on div "Duplicate Delete" at bounding box center [387, 191] width 774 height 382
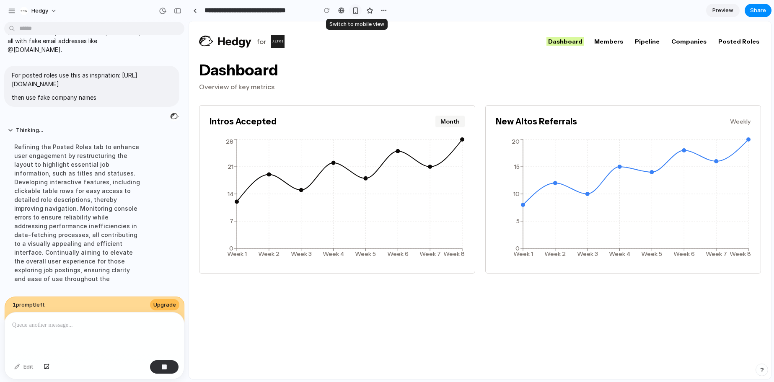
scroll to position [1391, 0]
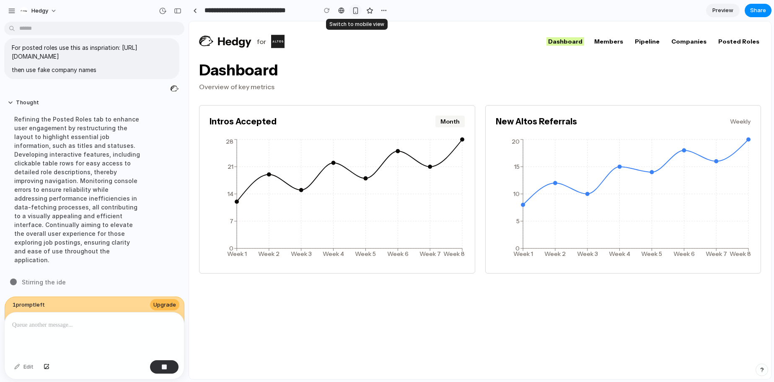
click at [353, 14] on button "button" at bounding box center [355, 10] width 13 height 13
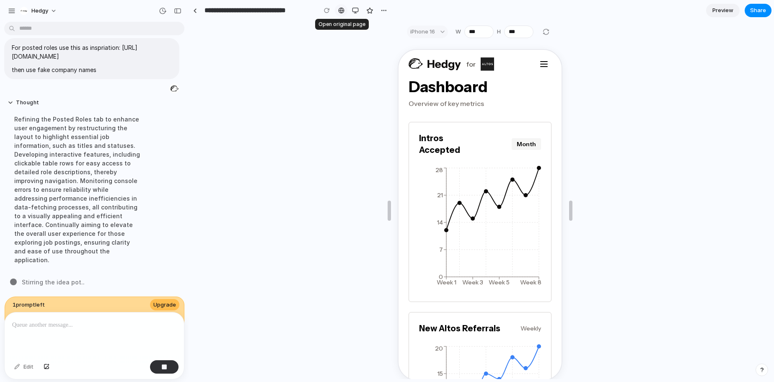
click at [342, 14] on link at bounding box center [341, 10] width 13 height 13
click at [342, 9] on div at bounding box center [341, 10] width 6 height 7
click at [356, 10] on div "button" at bounding box center [355, 10] width 7 height 7
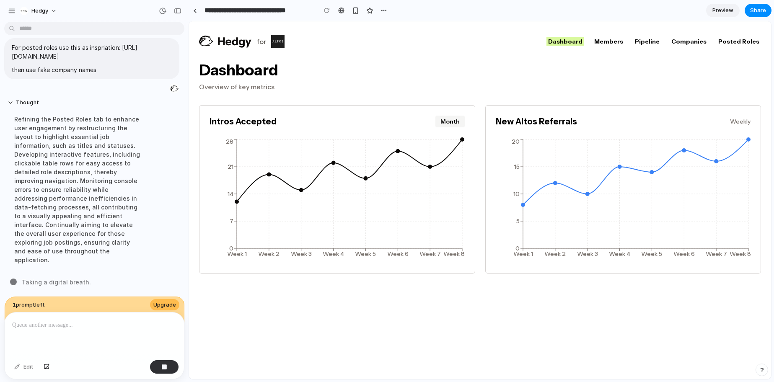
click at [744, 43] on link "Posted Roles" at bounding box center [739, 41] width 44 height 8
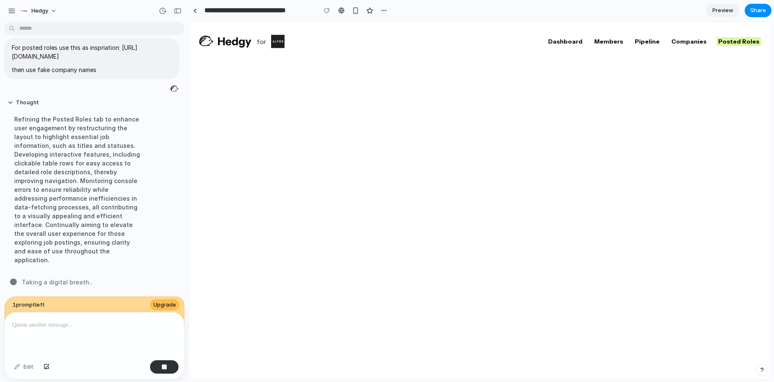
click at [698, 44] on link "Companies" at bounding box center [689, 41] width 39 height 8
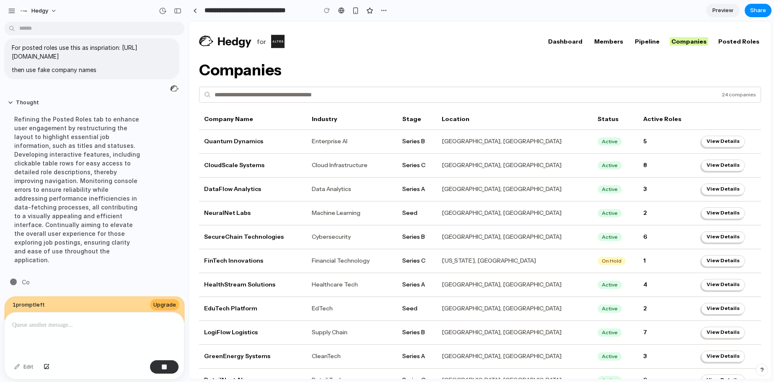
click at [646, 44] on link "Pipeline" at bounding box center [647, 41] width 28 height 8
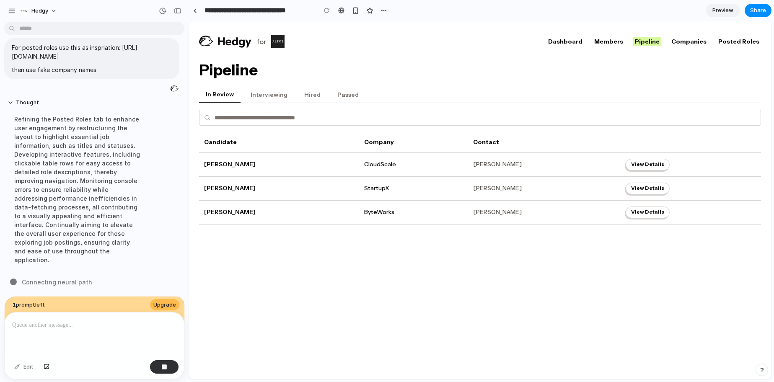
click at [618, 42] on link "Members" at bounding box center [609, 41] width 32 height 8
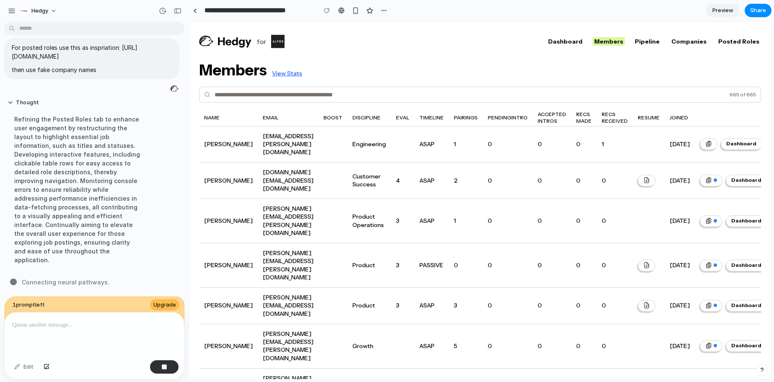
click at [575, 41] on link "Dashboard" at bounding box center [566, 41] width 38 height 8
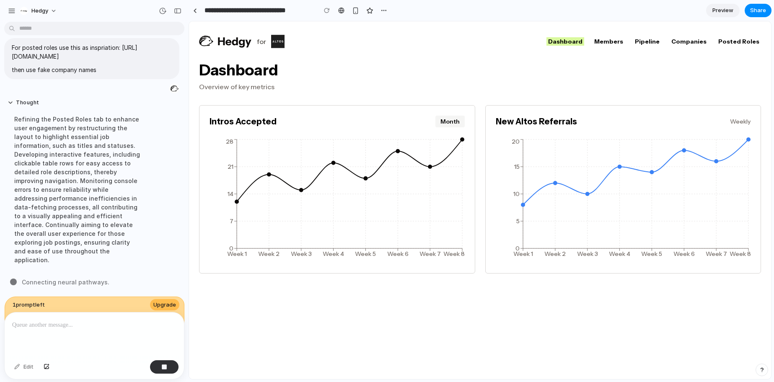
click at [607, 39] on link "Members" at bounding box center [609, 41] width 32 height 8
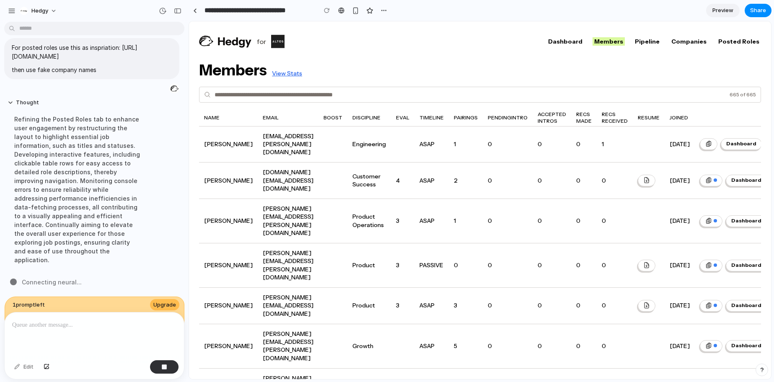
click at [656, 43] on link "Pipeline" at bounding box center [647, 41] width 28 height 8
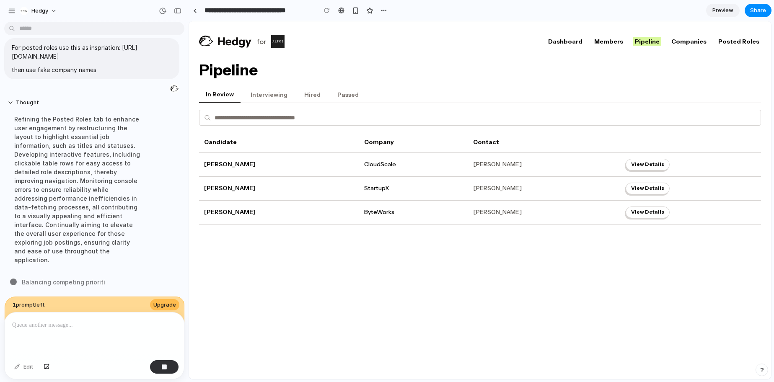
click at [340, 96] on button "Passed" at bounding box center [348, 95] width 35 height 16
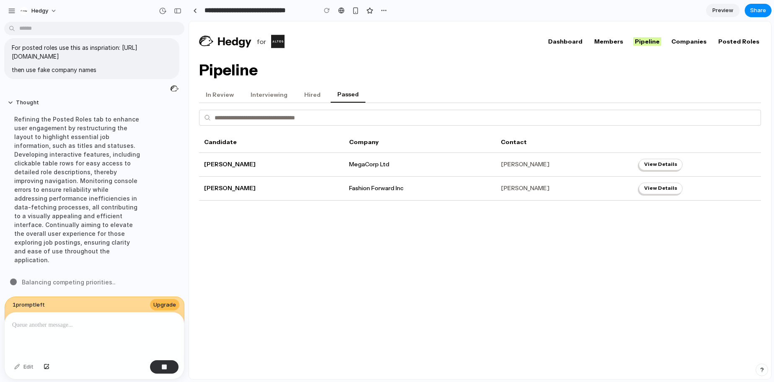
click at [305, 96] on button "Hired" at bounding box center [313, 95] width 30 height 16
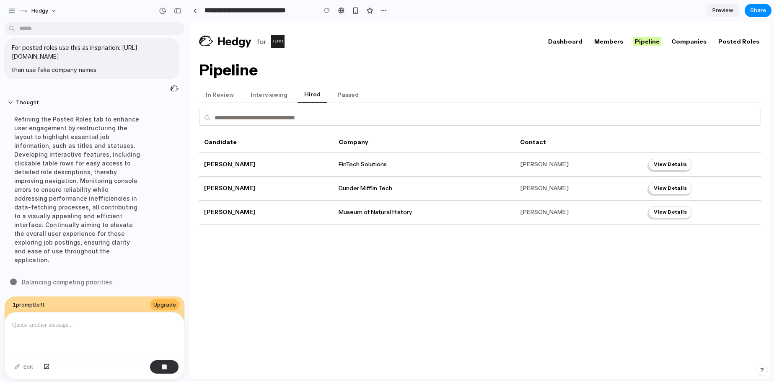
click at [270, 97] on button "Interviewing" at bounding box center [269, 95] width 50 height 16
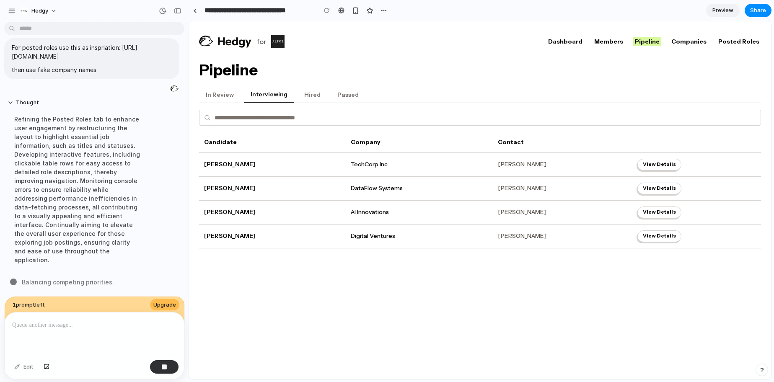
click at [342, 94] on button "Passed" at bounding box center [348, 95] width 35 height 16
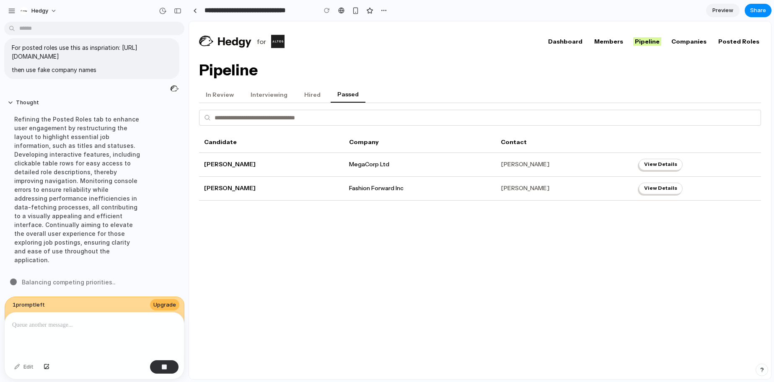
click at [223, 96] on button "In Review" at bounding box center [220, 95] width 42 height 16
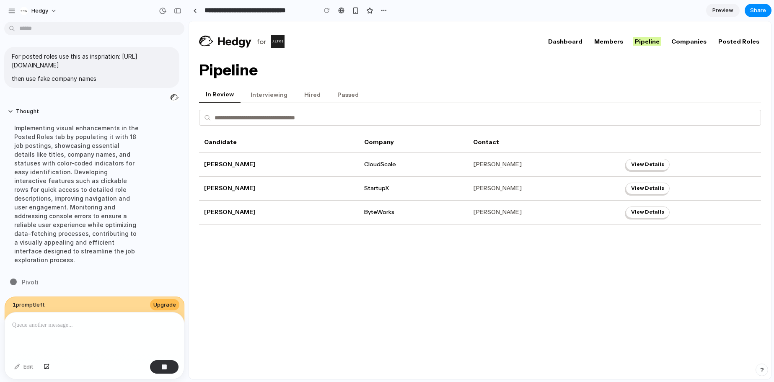
click at [737, 44] on link "Posted Roles" at bounding box center [739, 41] width 44 height 8
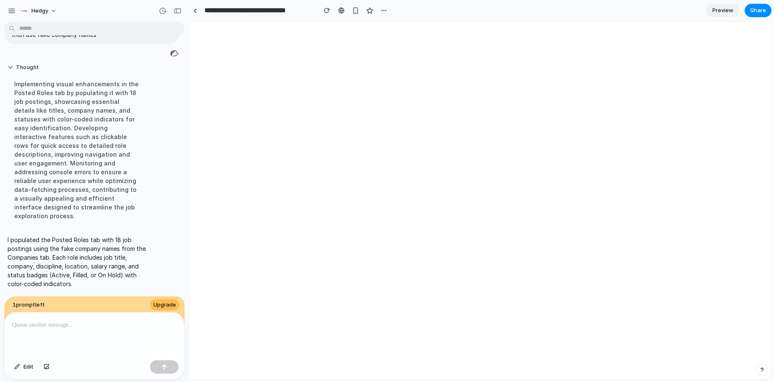
scroll to position [0, 0]
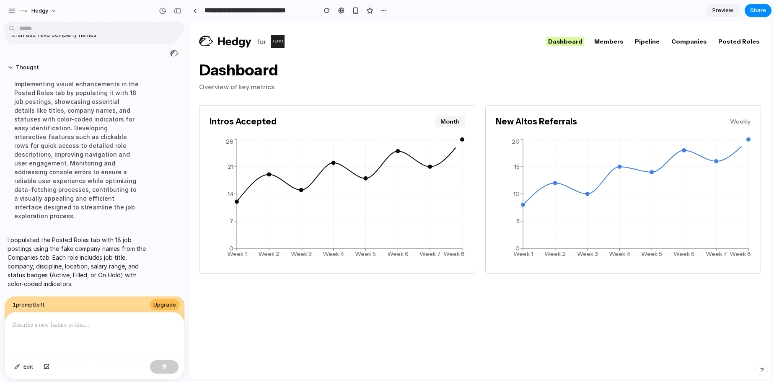
click at [741, 40] on link "Posted Roles" at bounding box center [739, 41] width 44 height 8
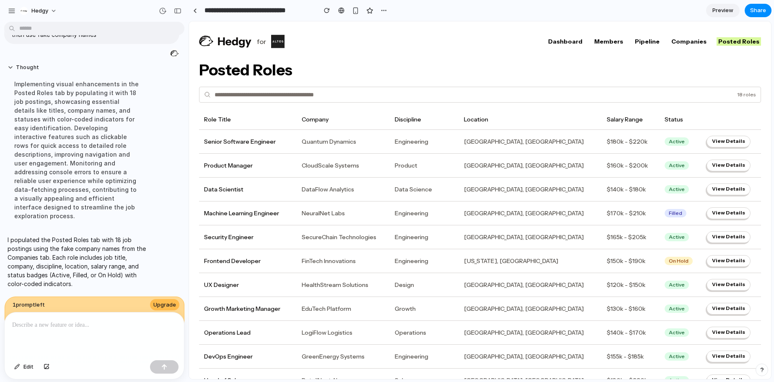
click at [696, 42] on link "Companies" at bounding box center [689, 41] width 39 height 8
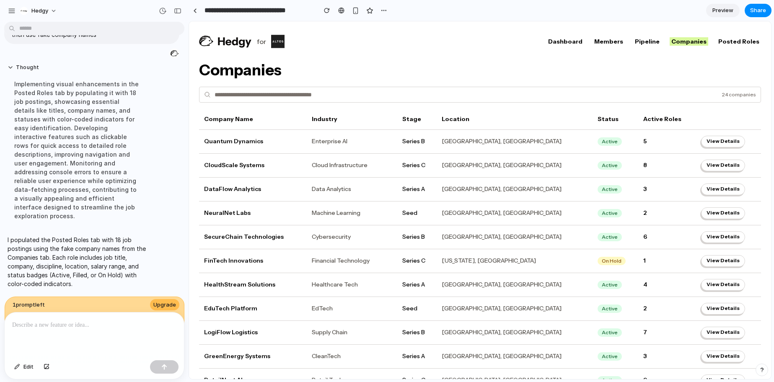
click at [566, 39] on link "Dashboard" at bounding box center [566, 41] width 38 height 8
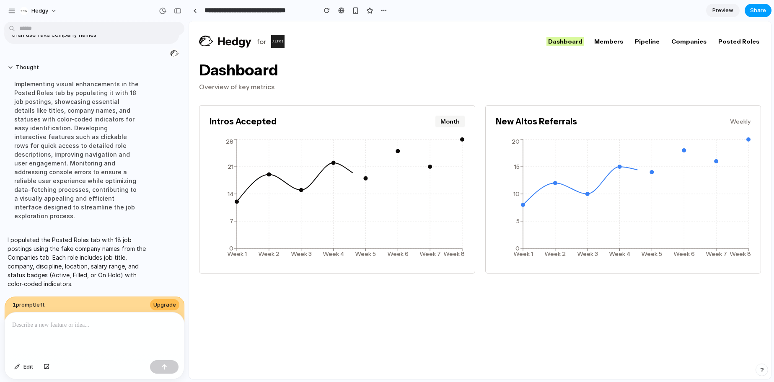
click at [757, 14] on span "Share" at bounding box center [758, 10] width 16 height 8
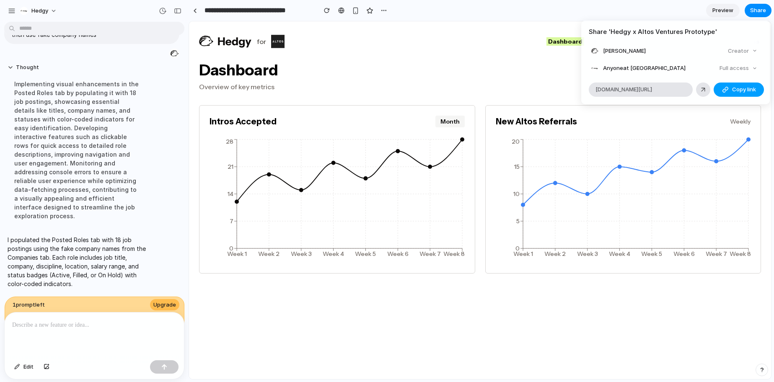
click at [729, 92] on button "Copy link" at bounding box center [739, 90] width 50 height 14
click at [473, 61] on div "Share ' Hedgy x Altos Ventures Prototype ' [PERSON_NAME] Creator Anyone at Hedg…" at bounding box center [387, 191] width 774 height 382
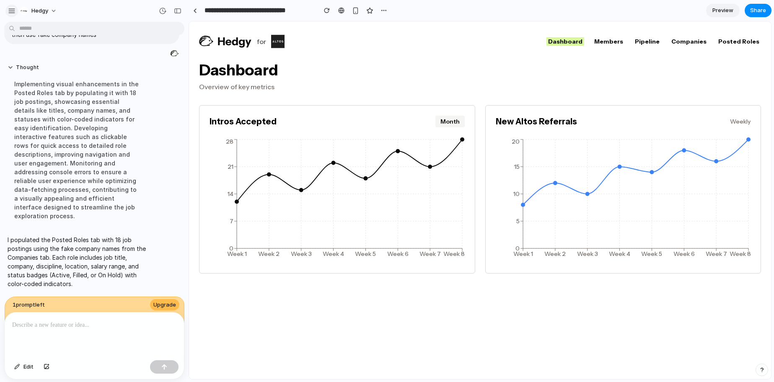
click at [12, 11] on div "button" at bounding box center [12, 11] width 8 height 8
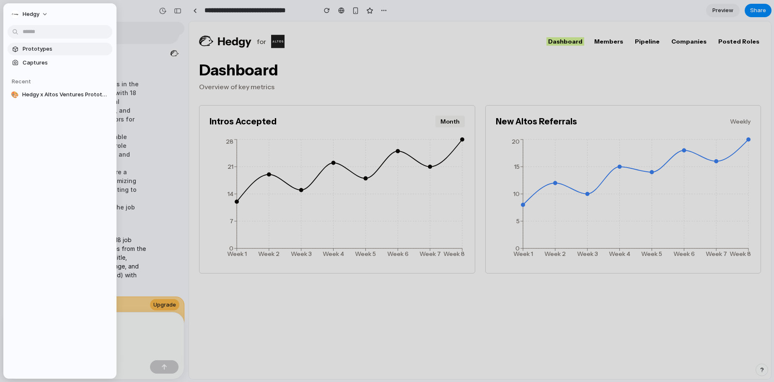
click at [57, 49] on span "Prototypes" at bounding box center [66, 49] width 86 height 8
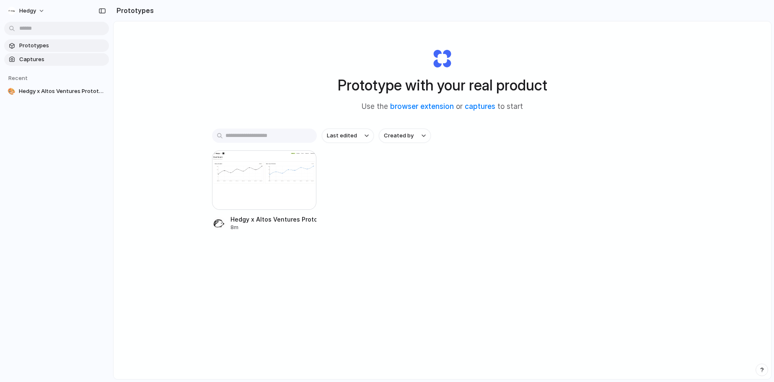
click at [52, 61] on span "Captures" at bounding box center [62, 59] width 86 height 8
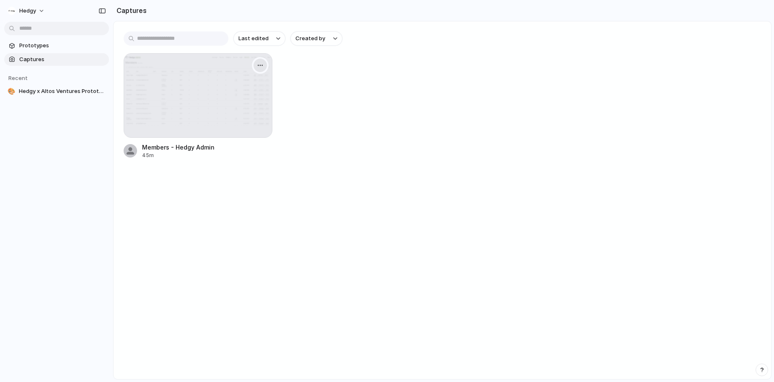
click at [261, 65] on div "button" at bounding box center [260, 65] width 7 height 7
click at [361, 91] on div "Create prototype Rename Copy link Open original page Delete" at bounding box center [387, 191] width 774 height 382
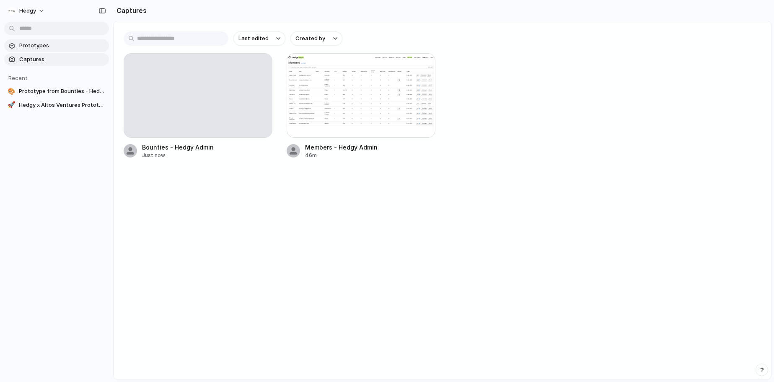
click at [48, 50] on link "Prototypes" at bounding box center [56, 45] width 105 height 13
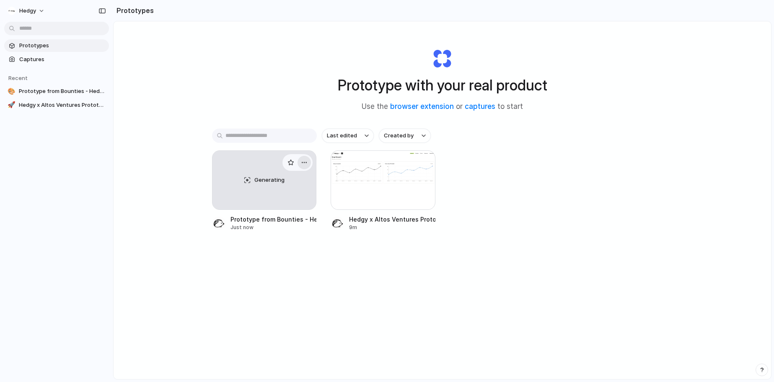
click at [306, 166] on div "button" at bounding box center [304, 162] width 7 height 7
click at [279, 223] on span "Delete" at bounding box center [273, 222] width 18 height 8
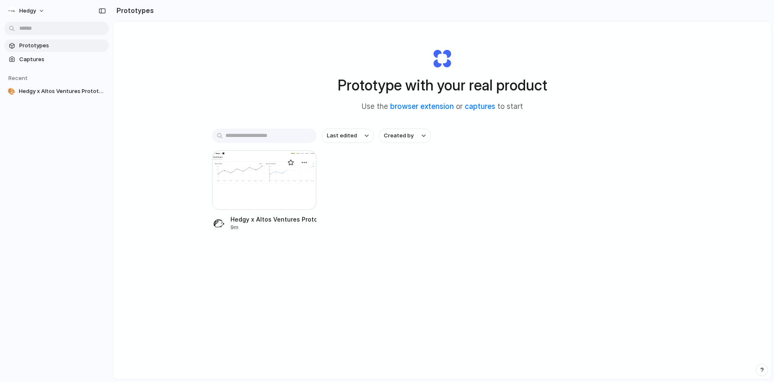
click at [267, 195] on div at bounding box center [264, 180] width 105 height 60
